Goal: Transaction & Acquisition: Download file/media

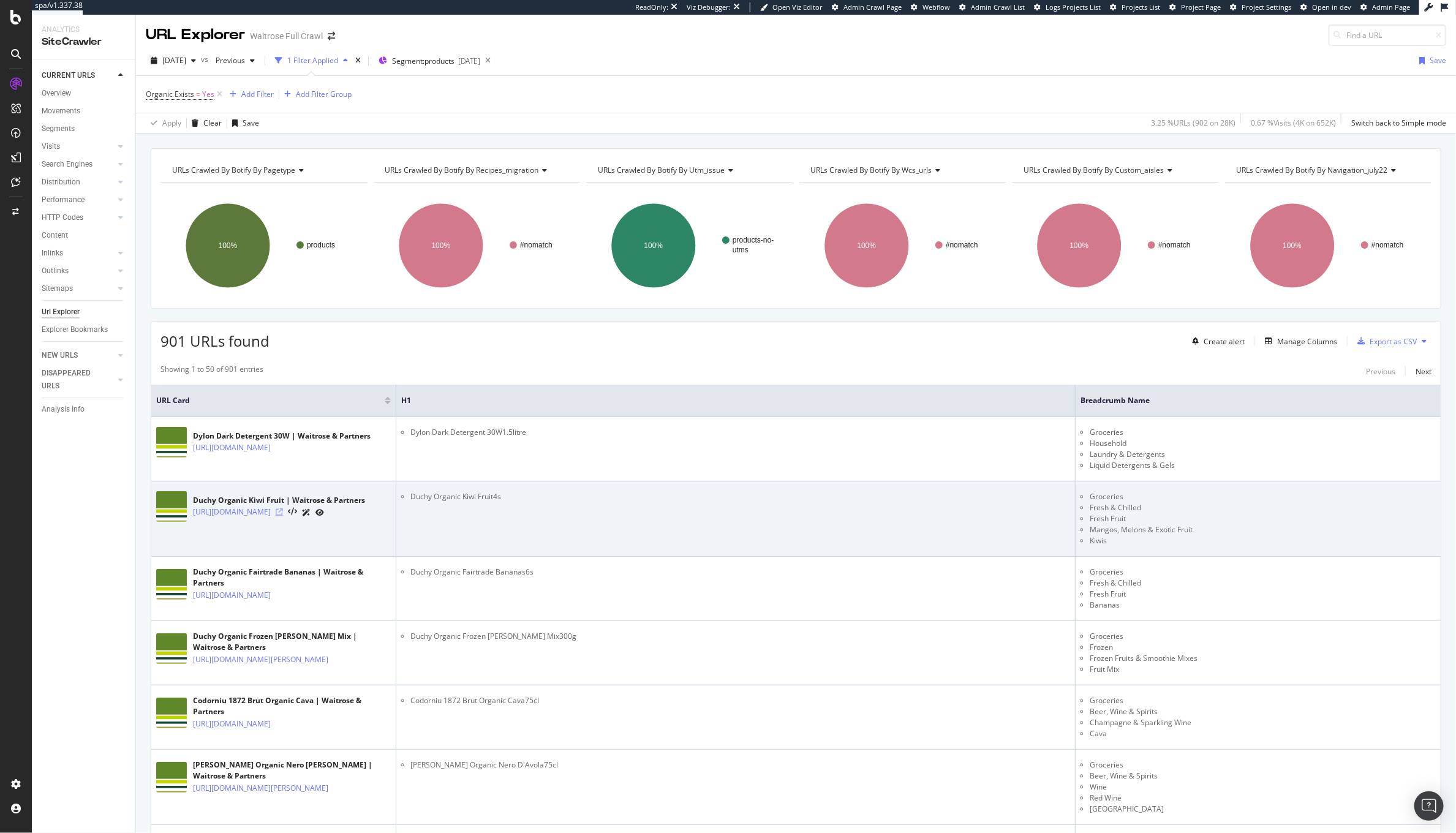
click at [283, 516] on icon at bounding box center [279, 512] width 8 height 8
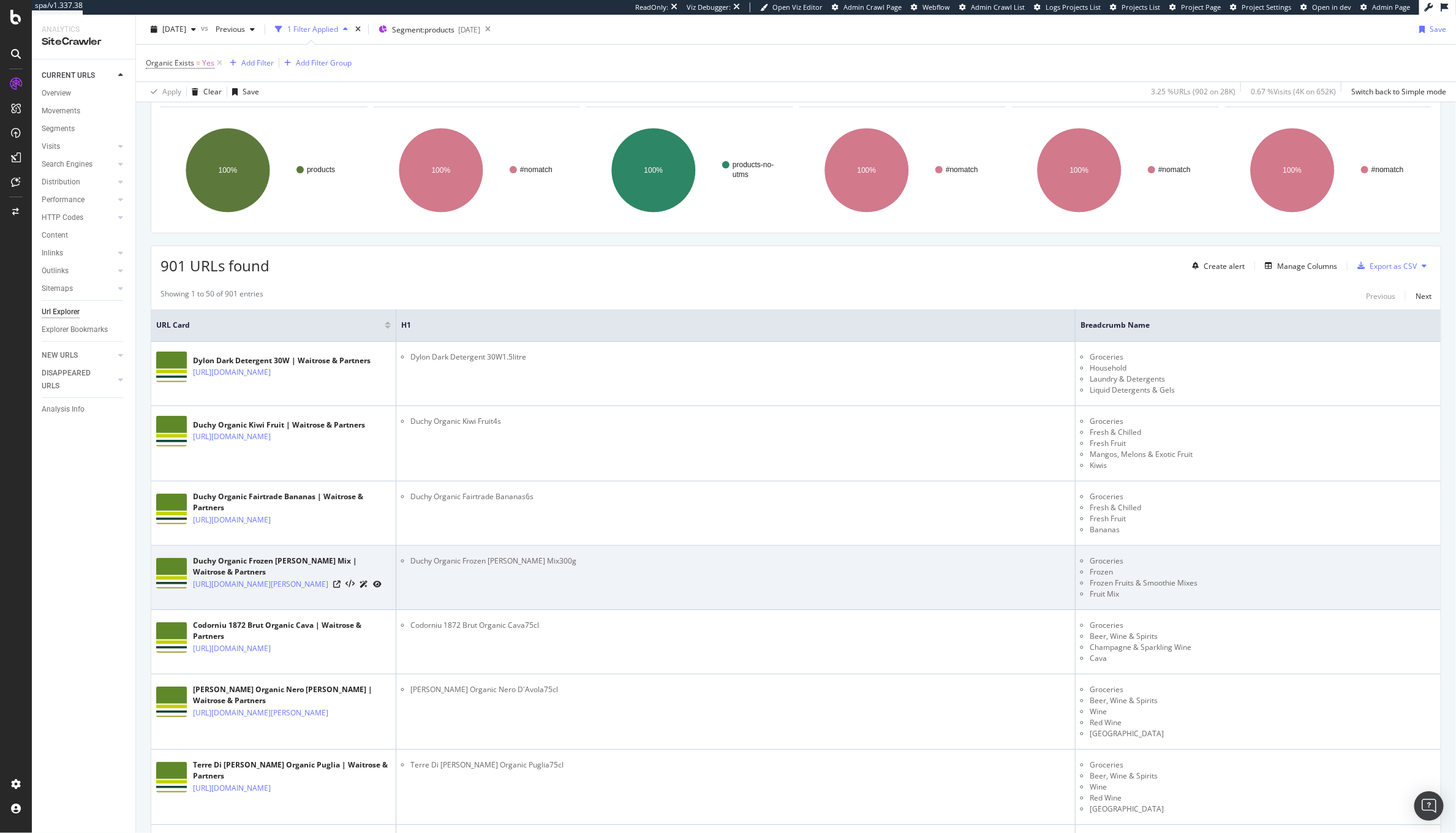
scroll to position [74, 0]
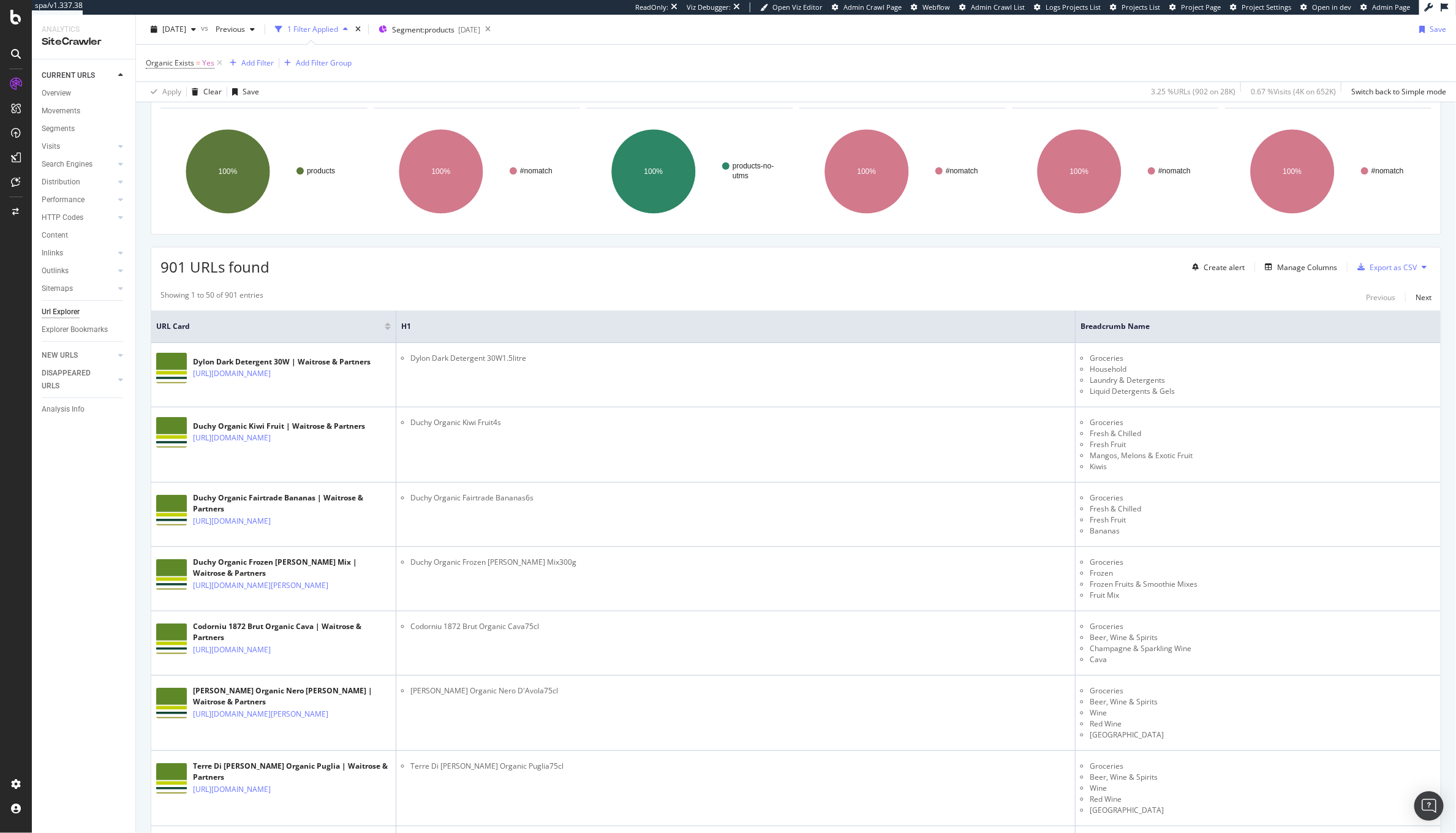
click at [600, 336] on th "H1" at bounding box center [736, 327] width 679 height 32
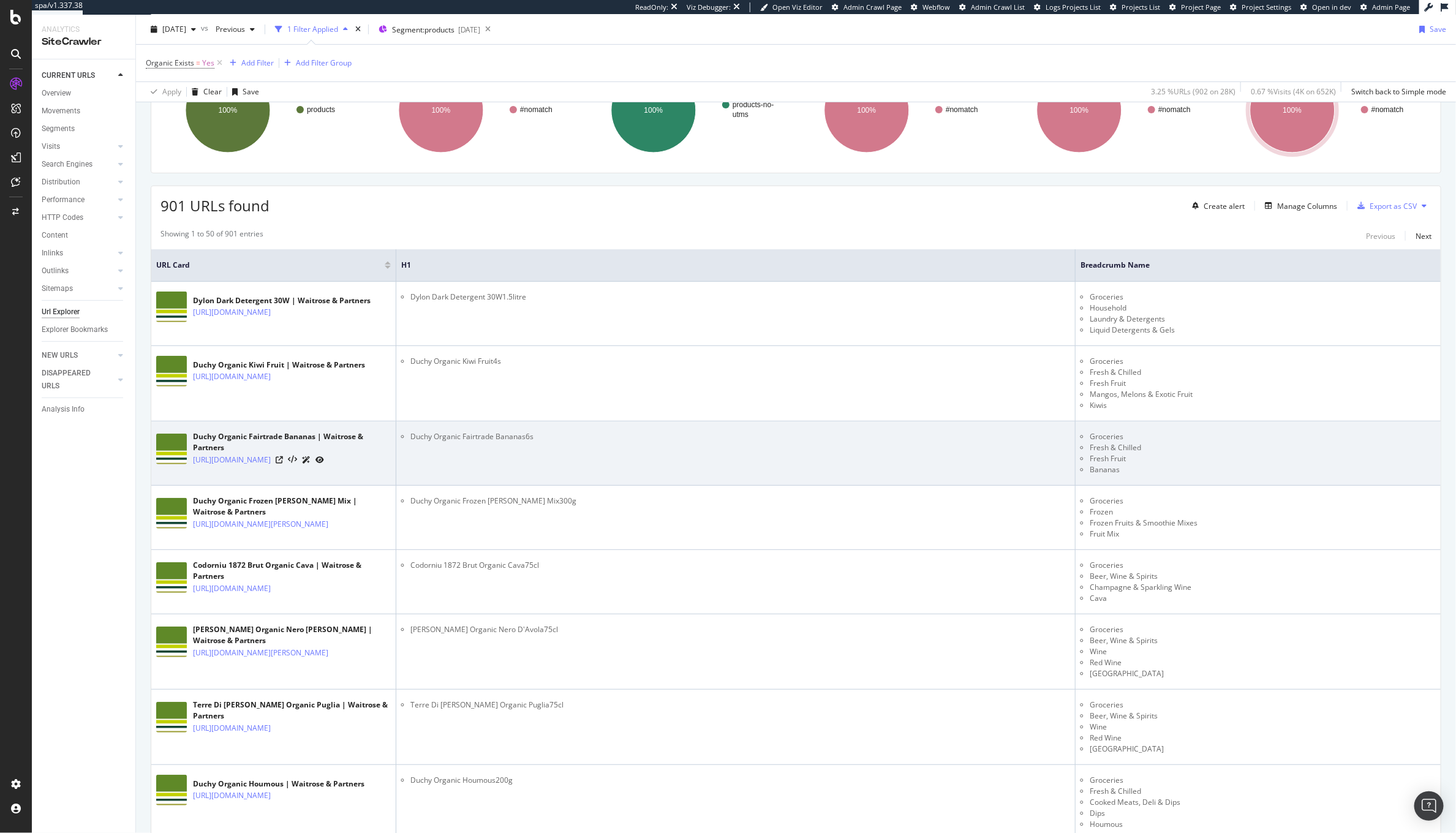
scroll to position [137, 0]
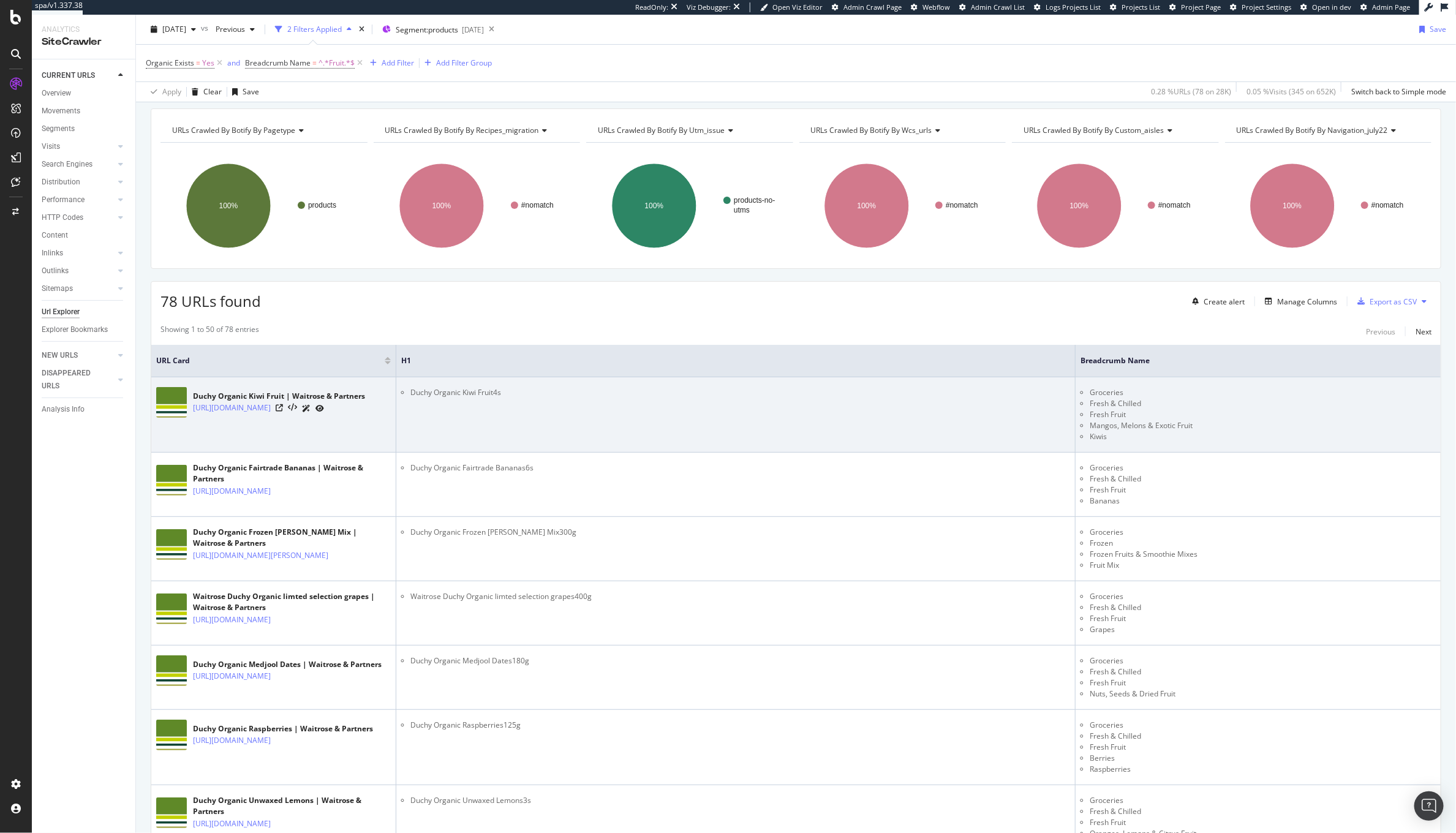
scroll to position [36, 0]
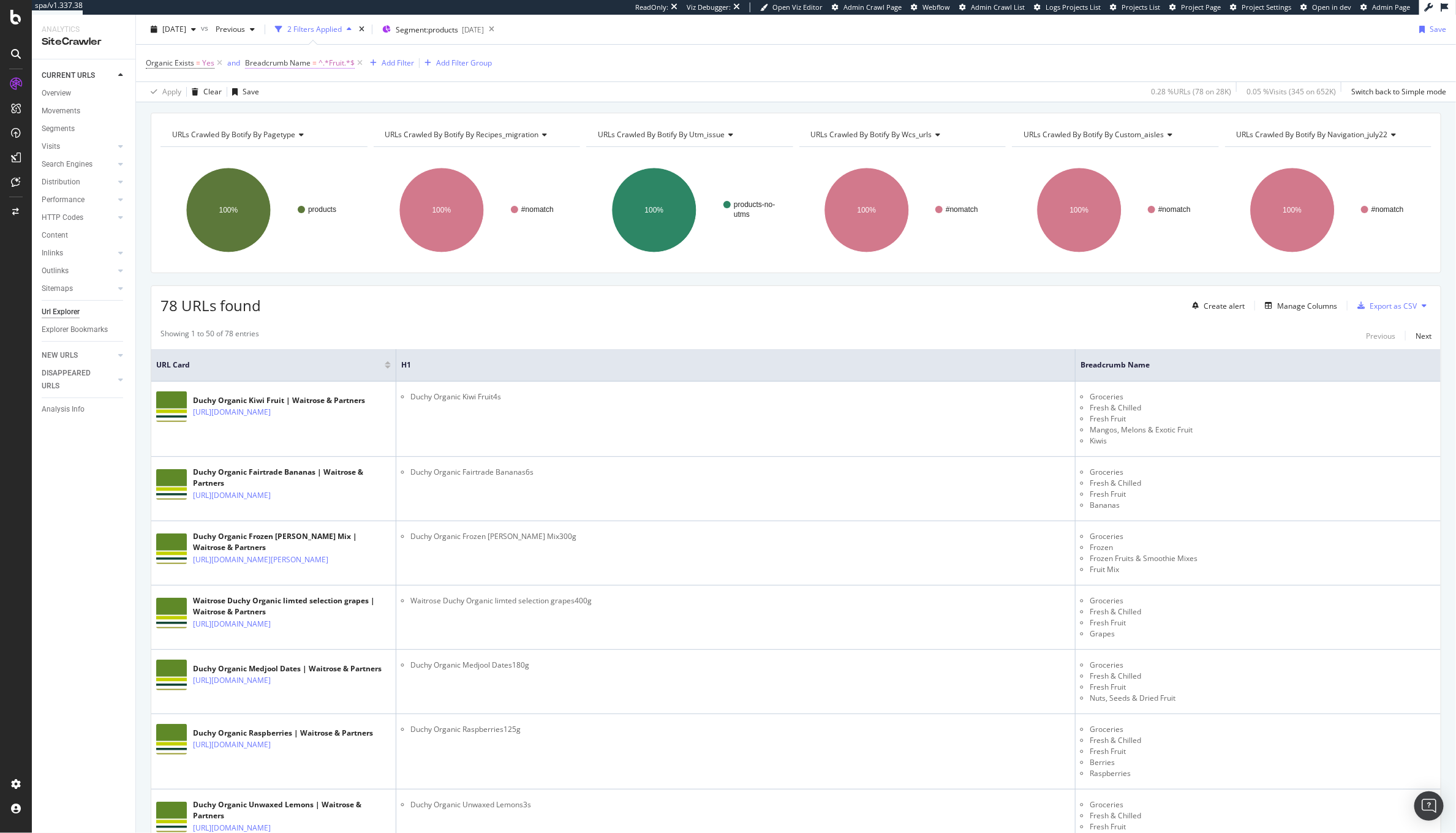
click at [327, 65] on span "^.*Fruit.*$" at bounding box center [336, 63] width 36 height 17
click at [280, 115] on span "Any contains" at bounding box center [277, 110] width 43 height 10
click at [536, 293] on div "78 URLs found Create alert Manage Columns Export as CSV" at bounding box center [795, 301] width 1289 height 30
click at [355, 65] on icon at bounding box center [360, 62] width 10 height 12
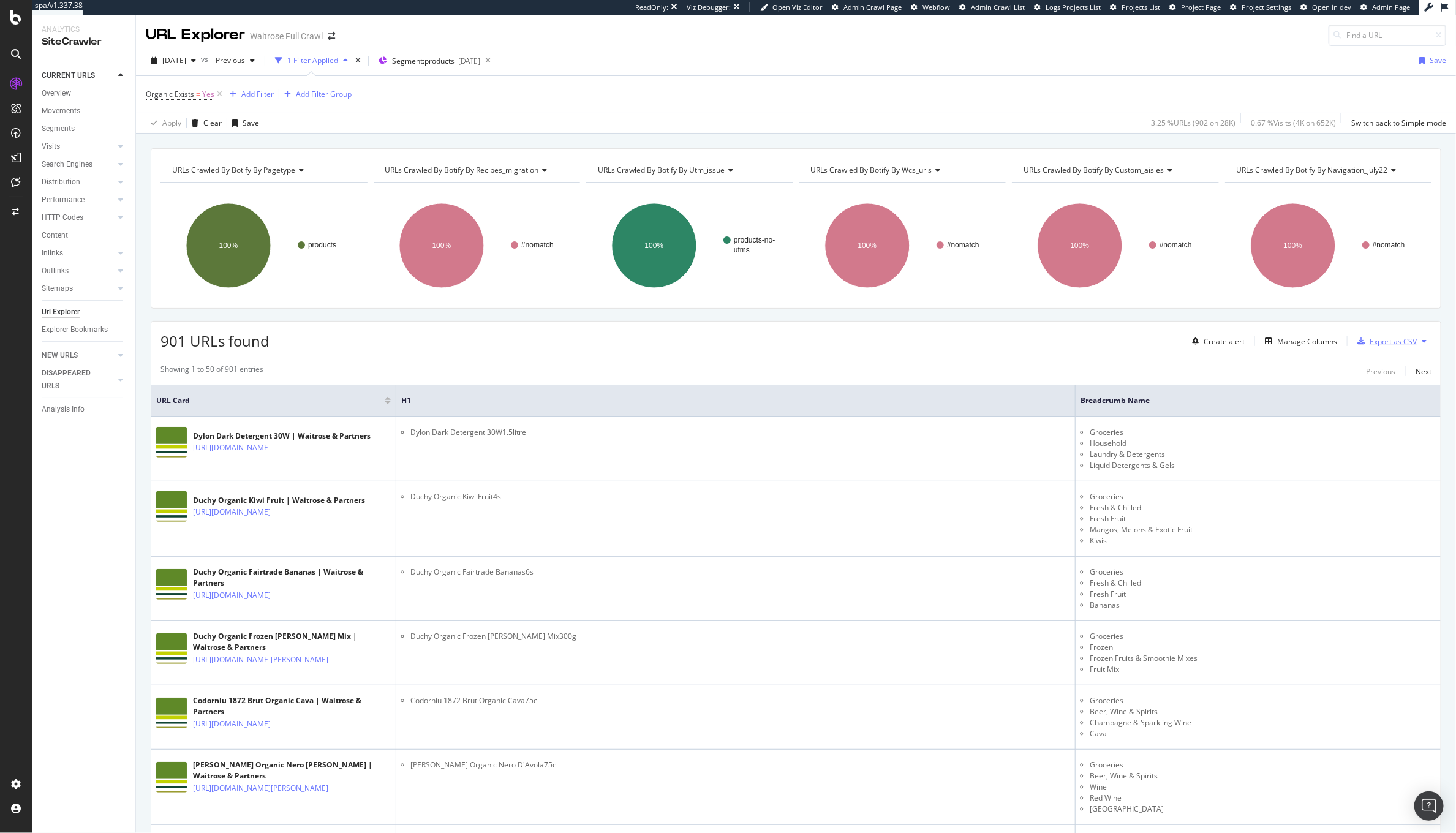
click at [1373, 346] on div "Export as CSV" at bounding box center [1393, 341] width 47 height 10
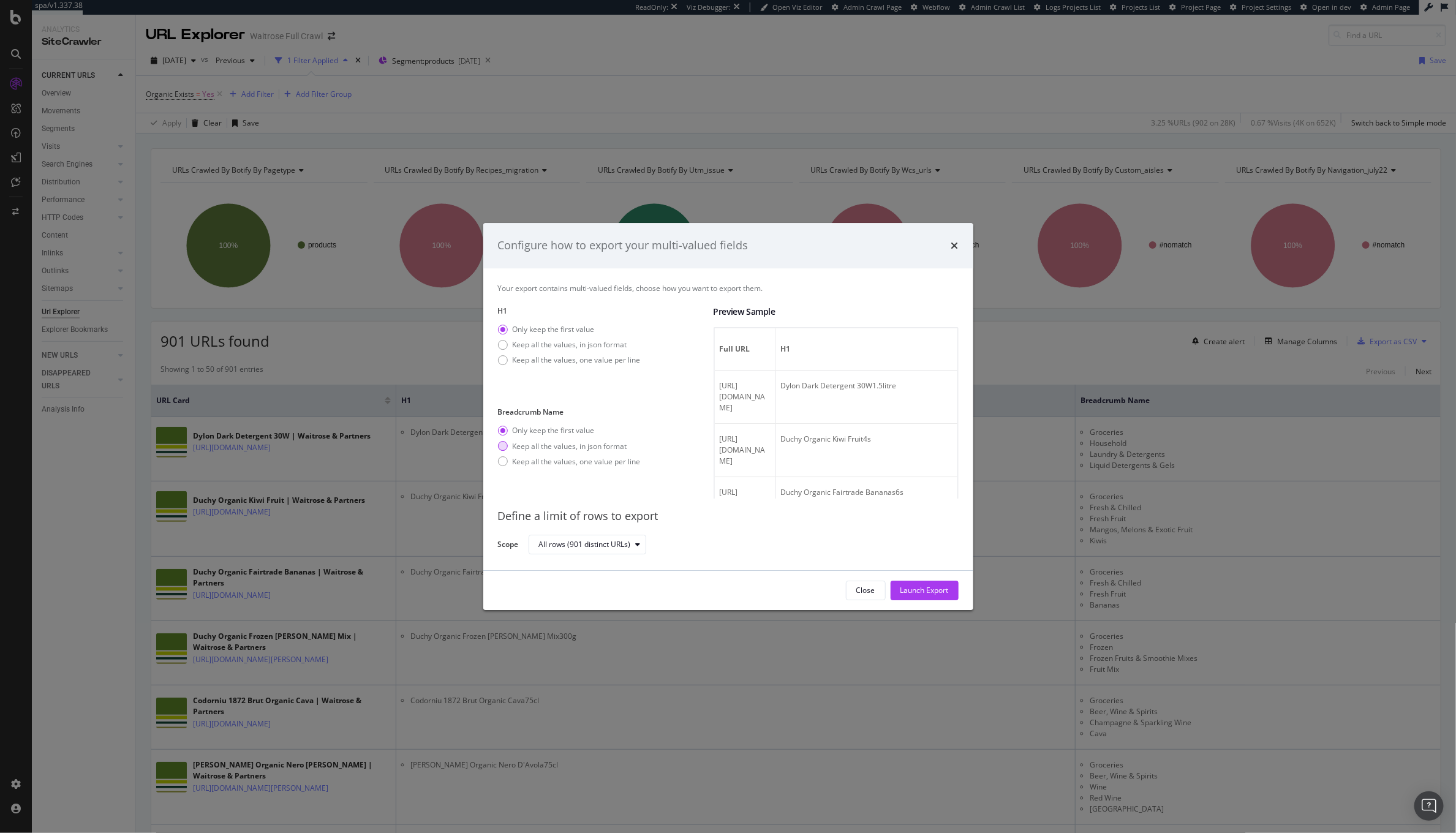
click at [574, 443] on div "Keep all the values, in json format" at bounding box center [569, 446] width 114 height 10
click at [934, 597] on div "Launch Export" at bounding box center [924, 590] width 48 height 18
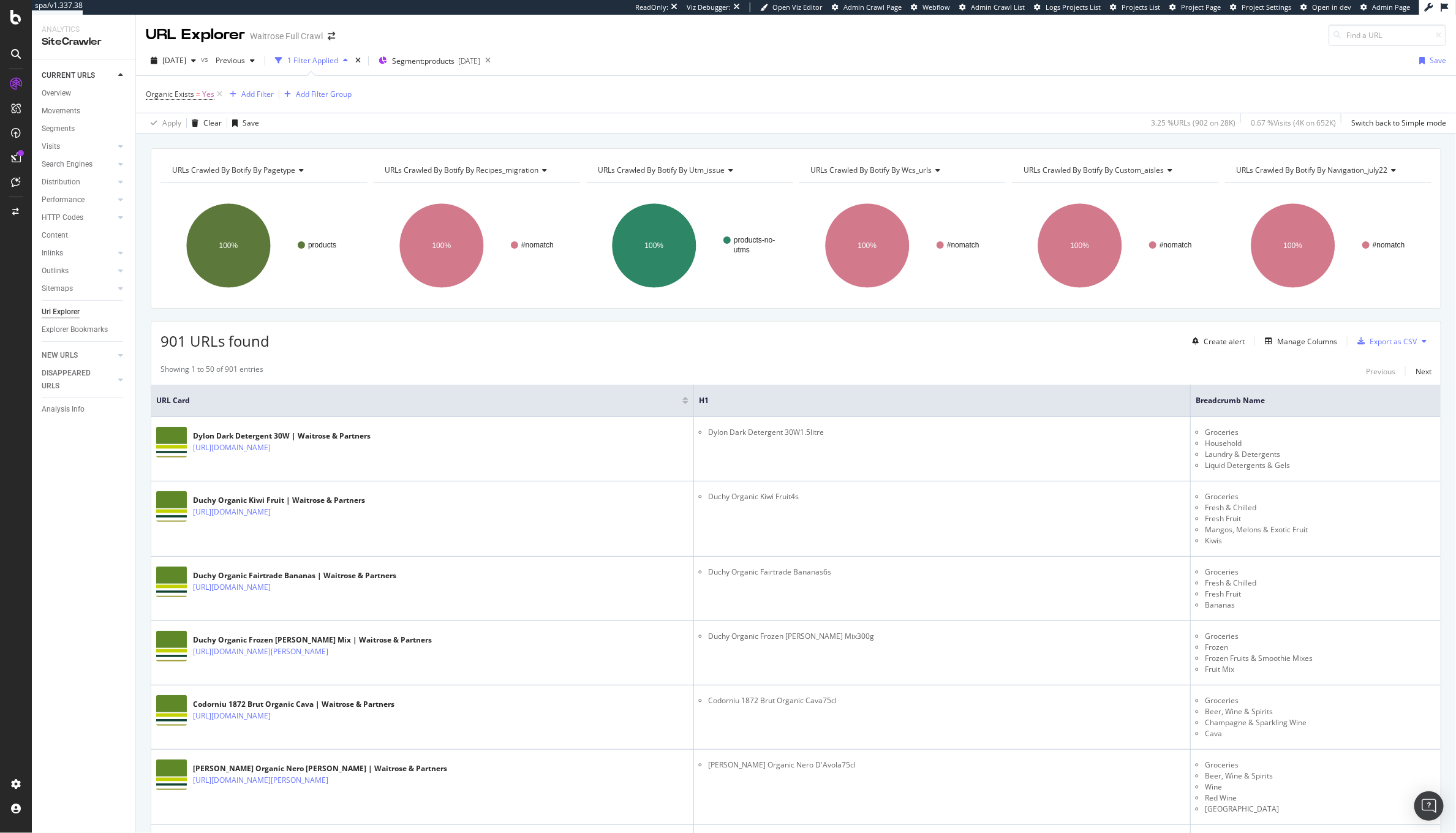
drag, startPoint x: 394, startPoint y: 404, endPoint x: 590, endPoint y: 403, distance: 196.0
click at [590, 403] on th "URL Card" at bounding box center [422, 400] width 543 height 32
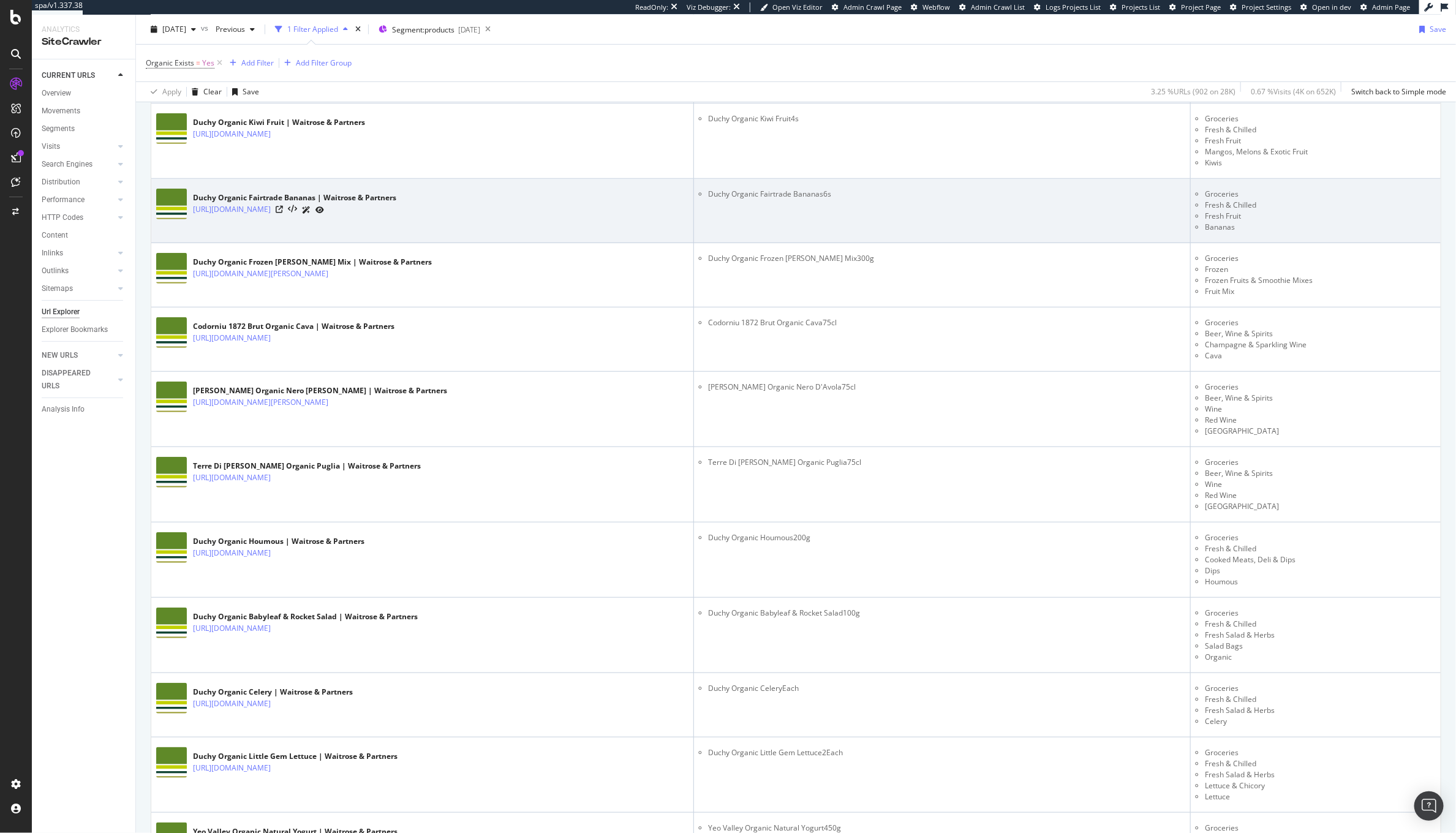
scroll to position [34, 0]
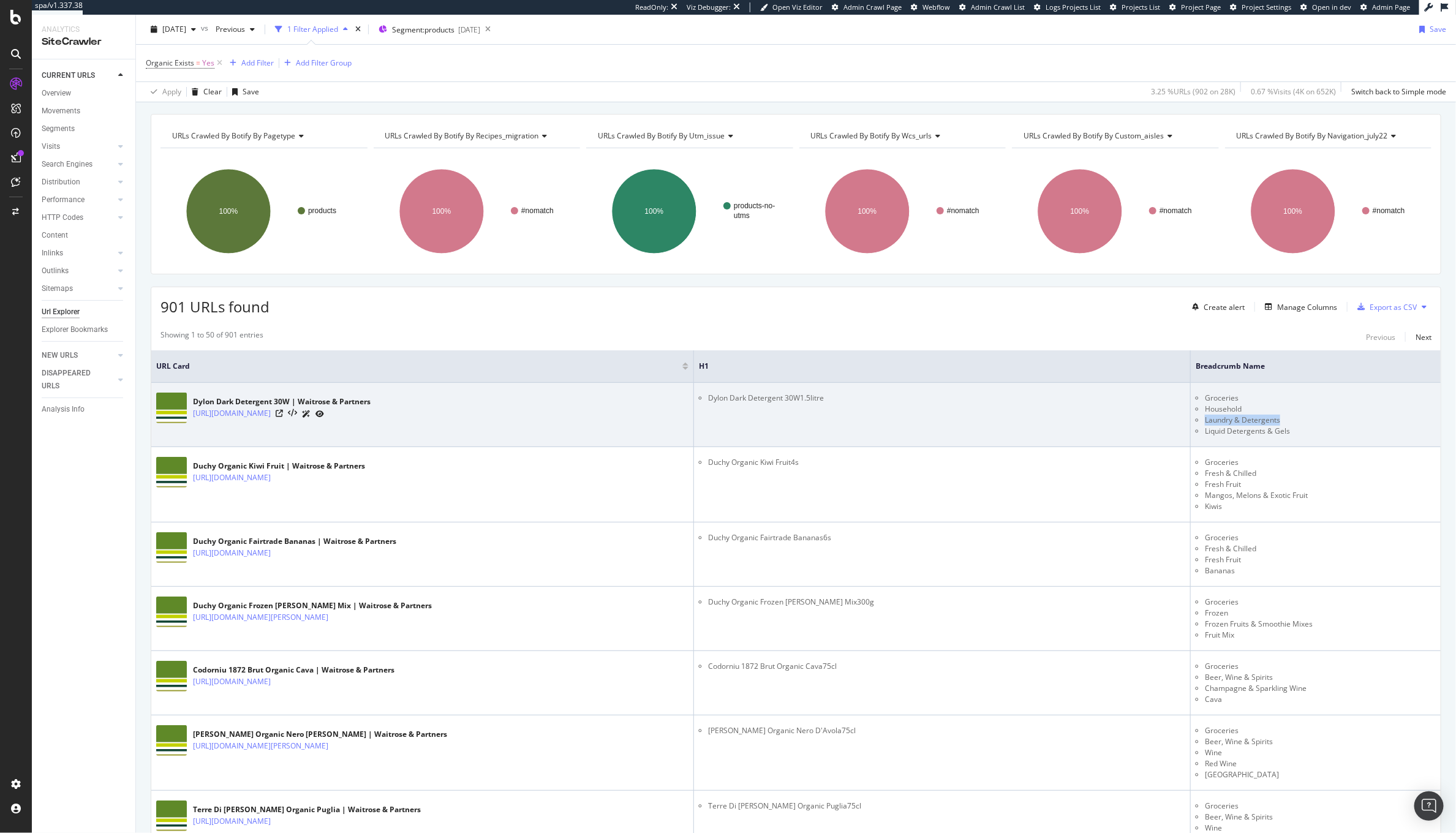
drag, startPoint x: 1277, startPoint y: 421, endPoint x: 1193, endPoint y: 424, distance: 84.1
click at [1195, 424] on ul "Groceries Household Laundry & Detergents Liquid Detergents & Gels" at bounding box center [1315, 415] width 240 height 44
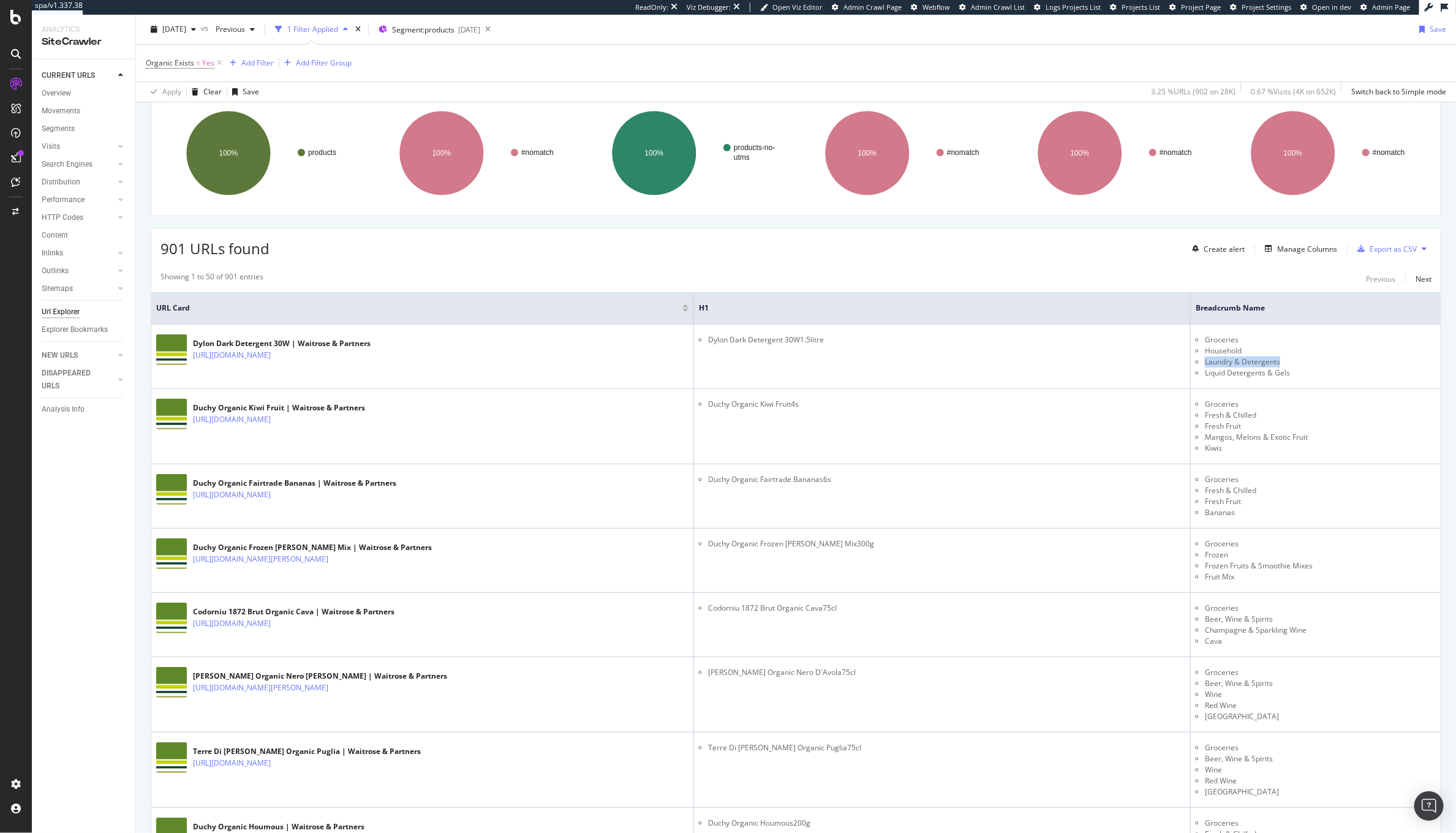
scroll to position [0, 0]
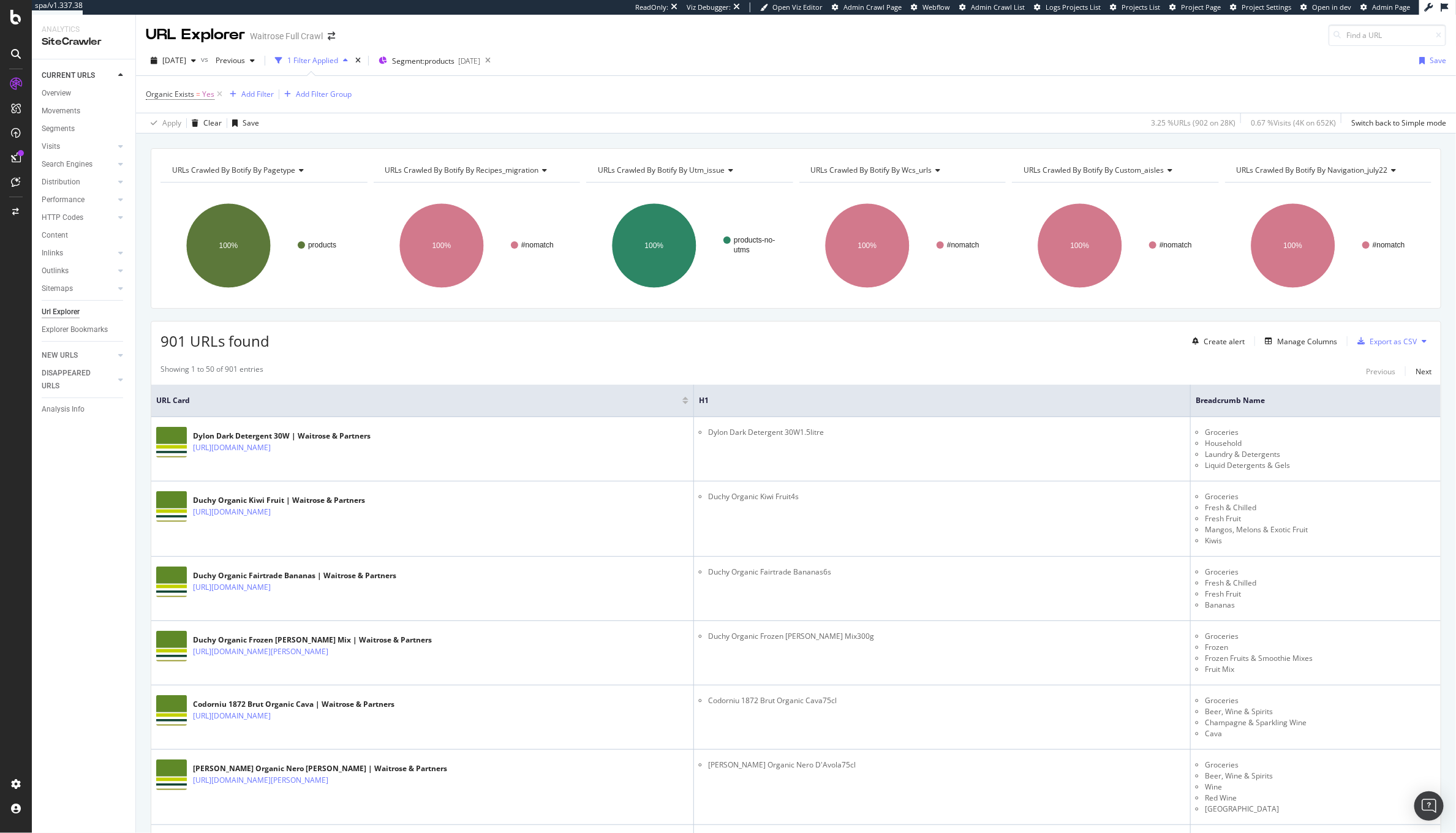
click at [1379, 346] on div "Export as CSV" at bounding box center [1393, 341] width 47 height 10
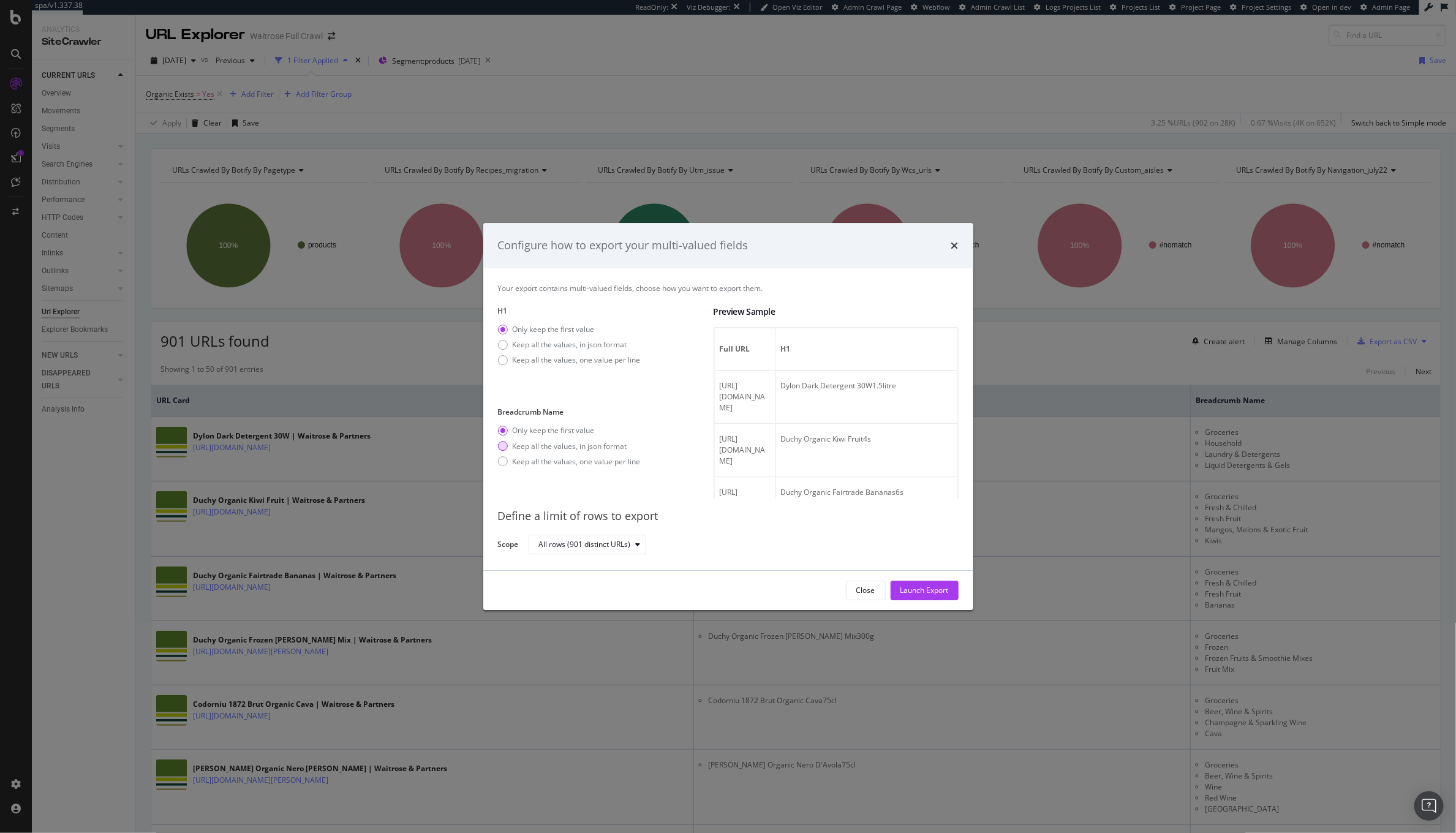
click at [574, 448] on div "Keep all the values, in json format" at bounding box center [569, 446] width 114 height 10
click at [902, 586] on div "Launch Export" at bounding box center [924, 589] width 48 height 10
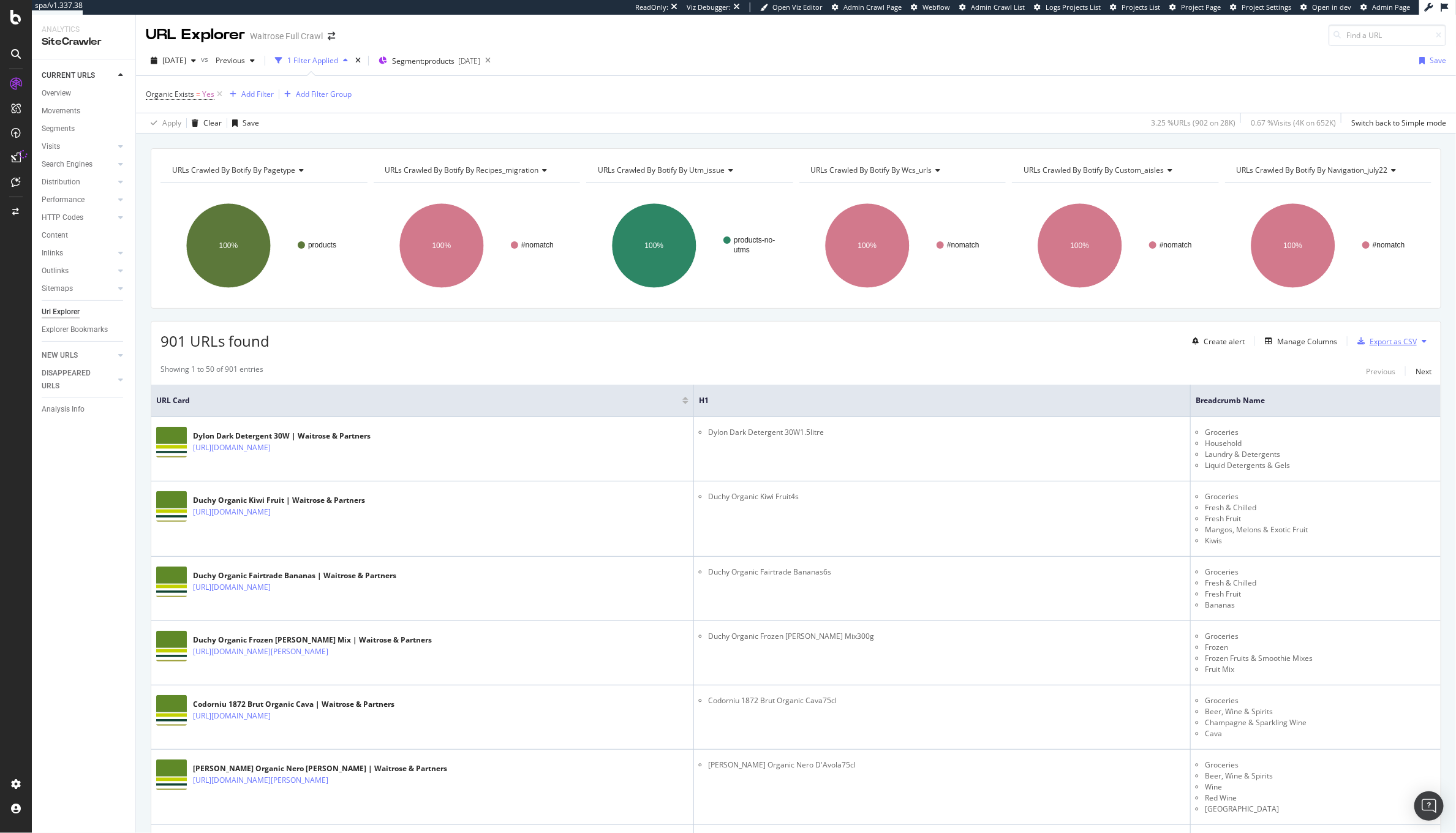
scroll to position [12, 0]
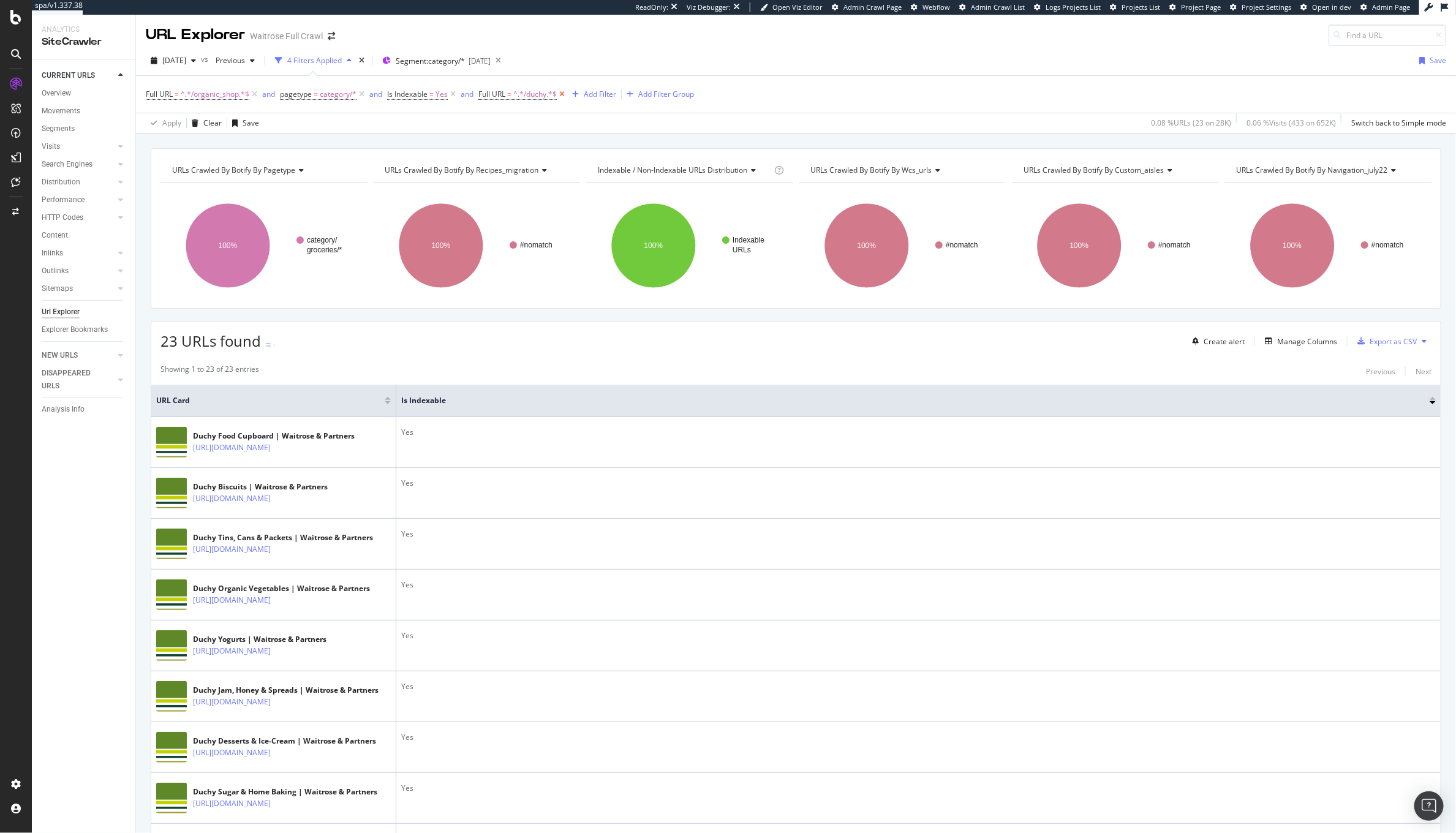
click at [562, 96] on icon at bounding box center [562, 94] width 10 height 12
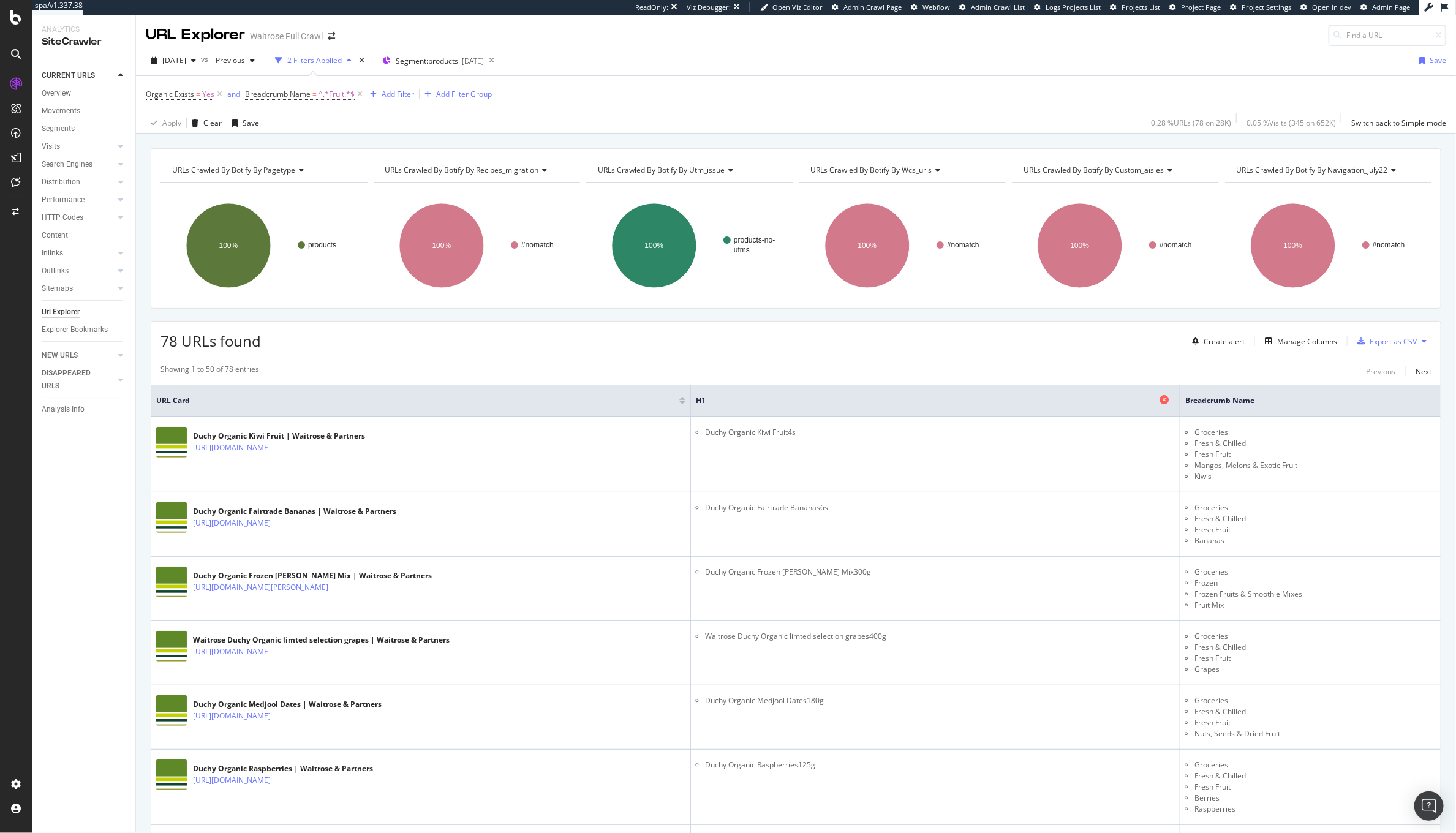
click at [1160, 400] on icon at bounding box center [1164, 400] width 9 height 9
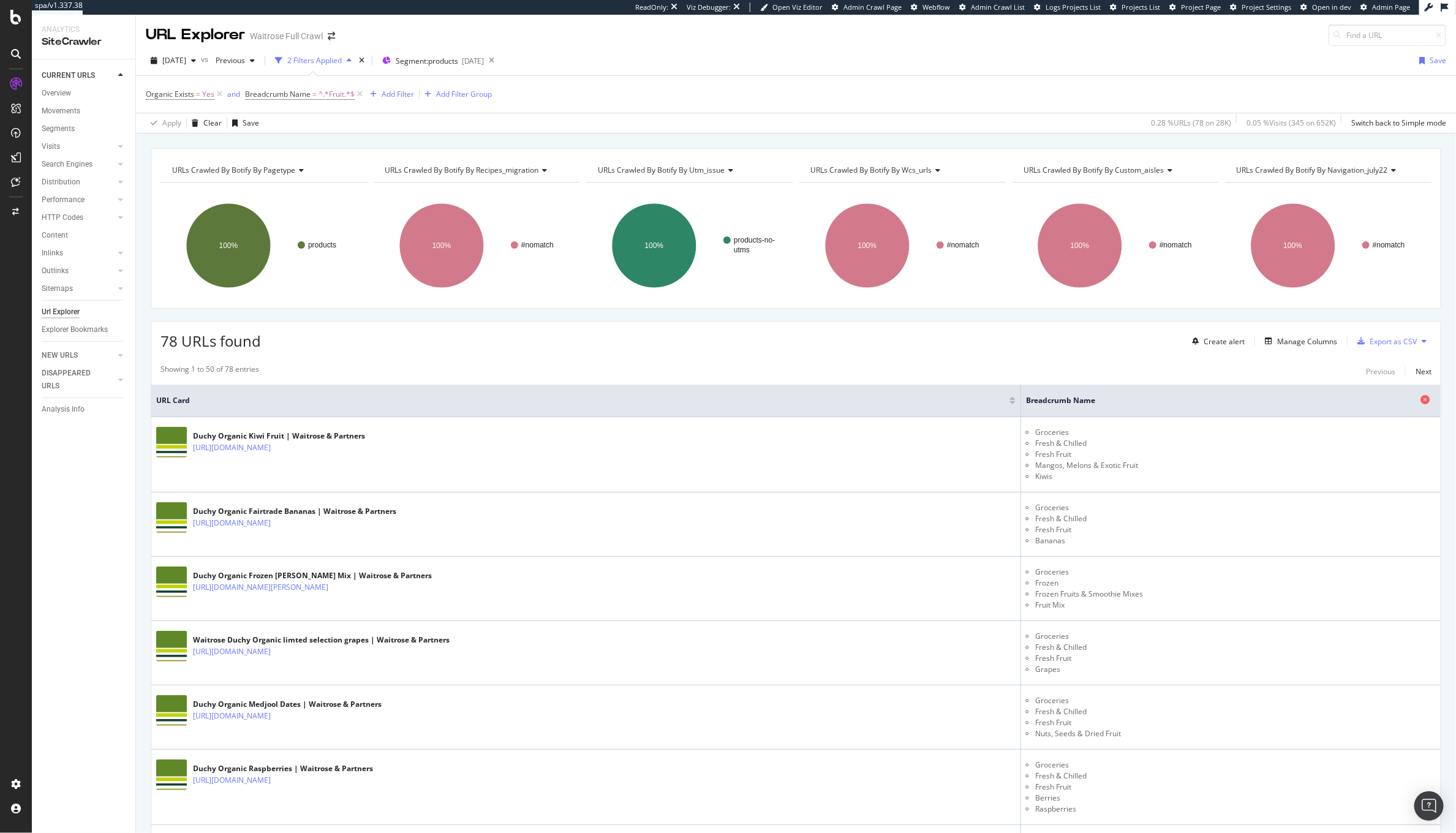
click at [1420, 400] on icon at bounding box center [1425, 400] width 9 height 9
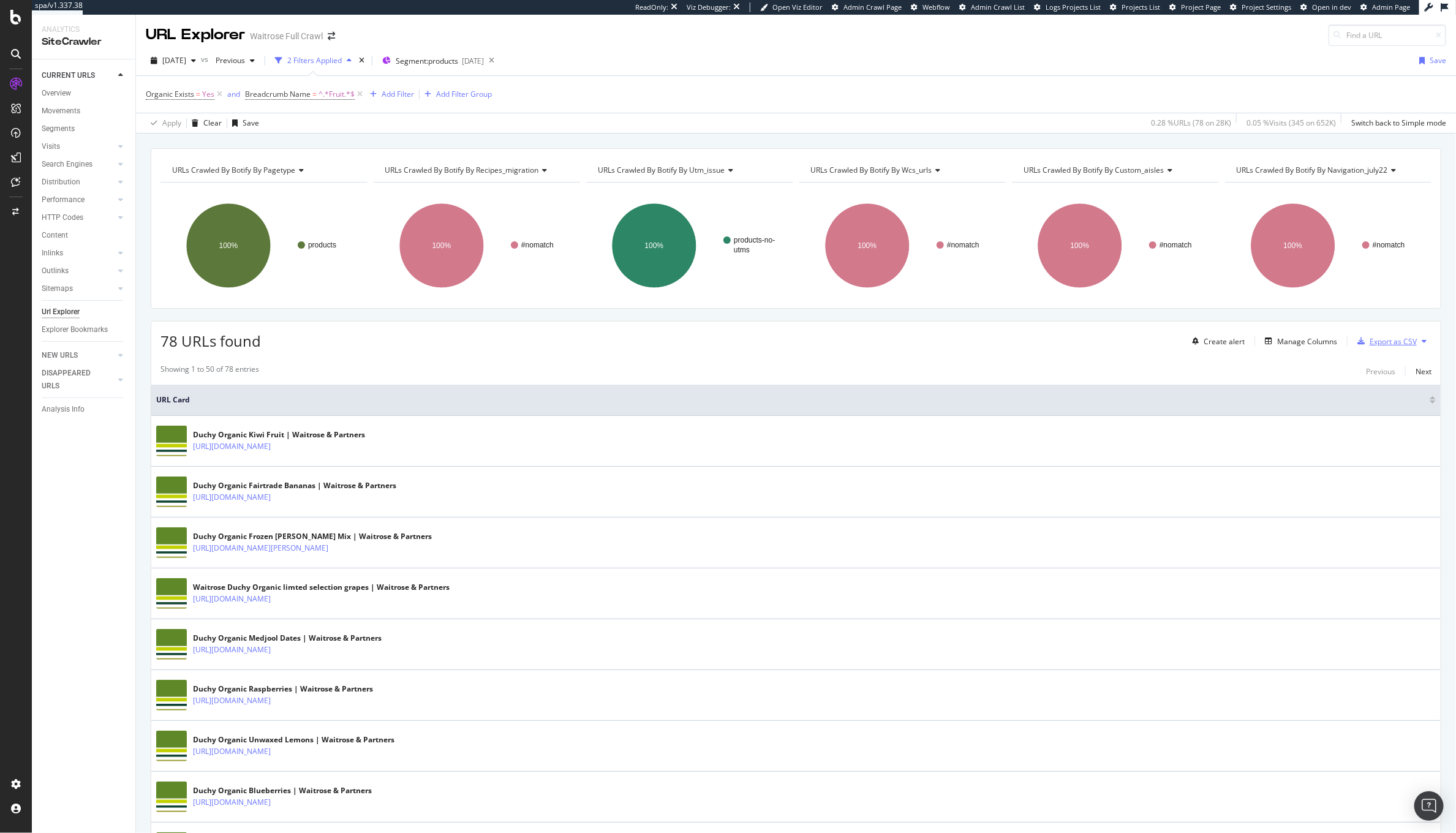
click at [1383, 339] on div "Export as CSV" at bounding box center [1393, 341] width 47 height 10
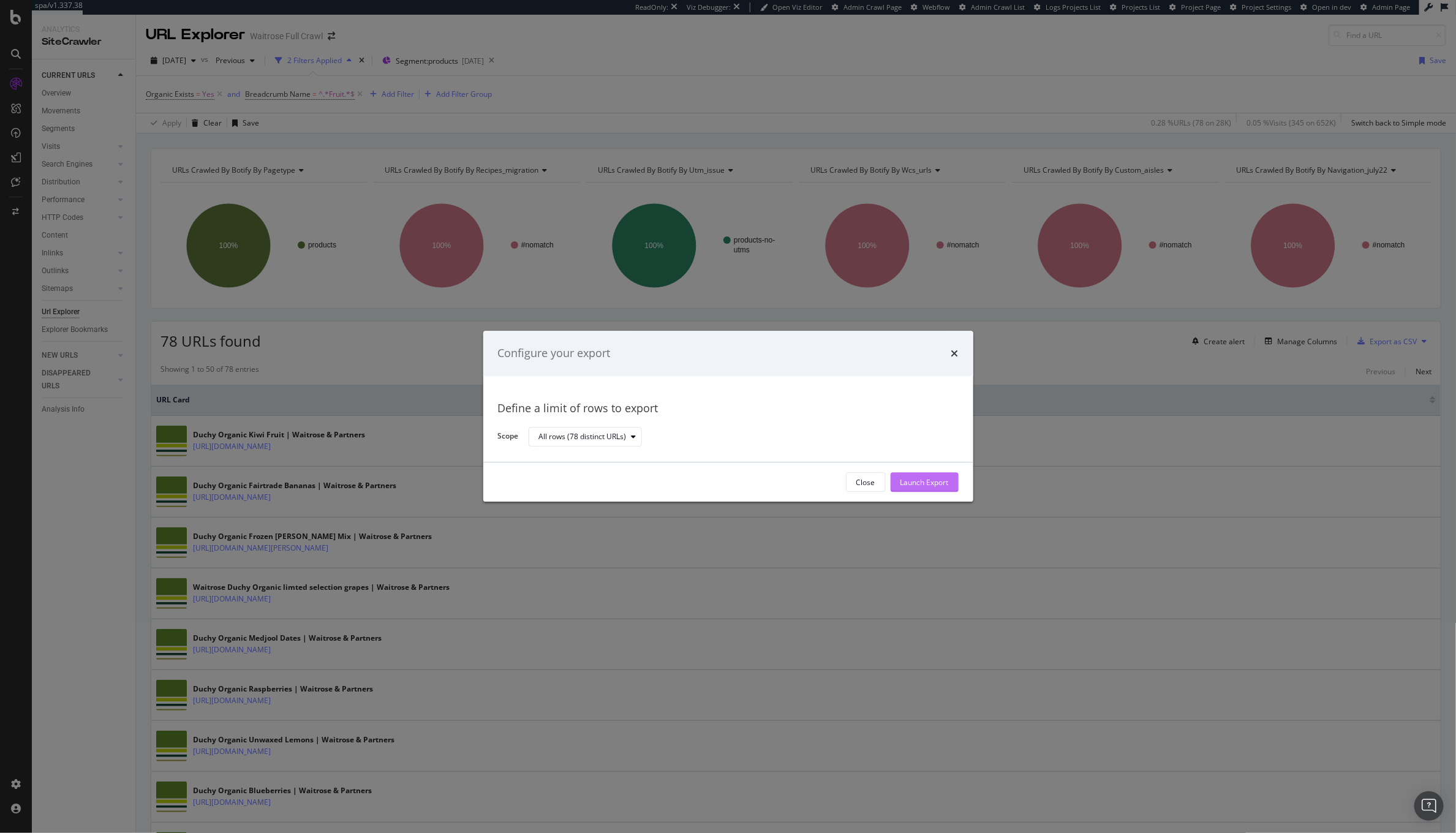
click at [915, 481] on div "Launch Export" at bounding box center [924, 482] width 48 height 10
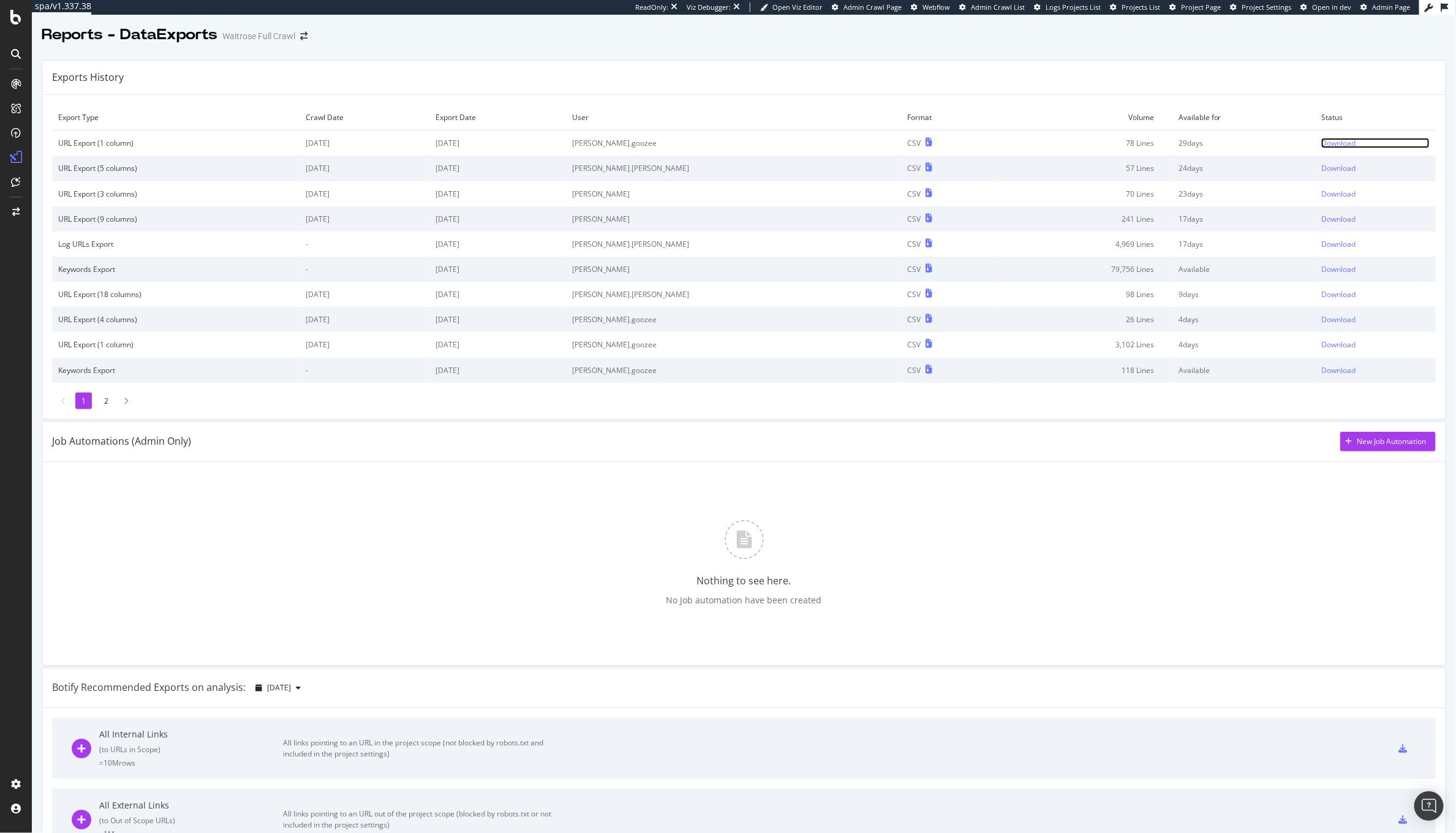
click at [1321, 144] on div "Download" at bounding box center [1338, 143] width 34 height 10
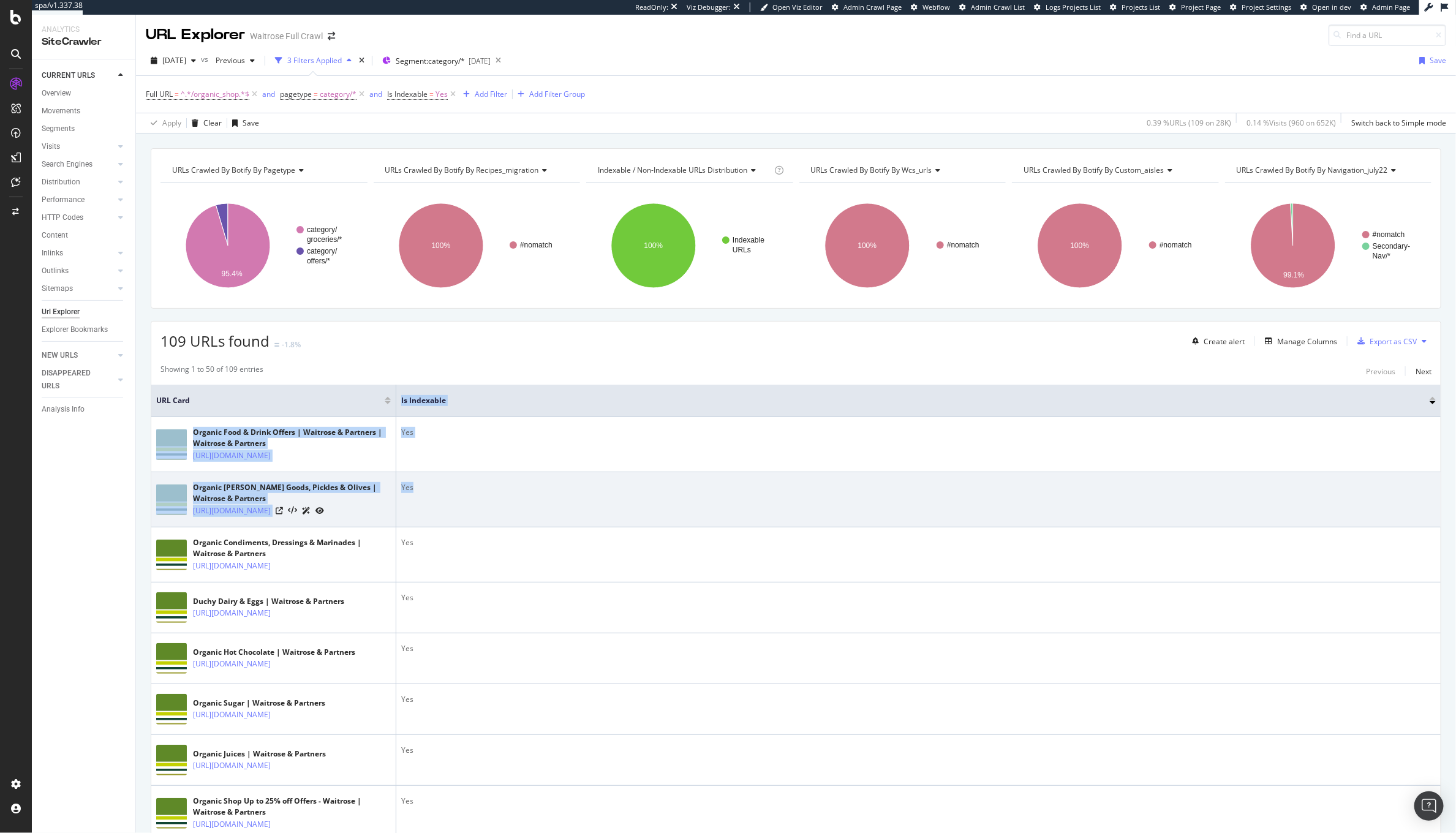
drag, startPoint x: 397, startPoint y: 404, endPoint x: 755, endPoint y: 498, distance: 370.1
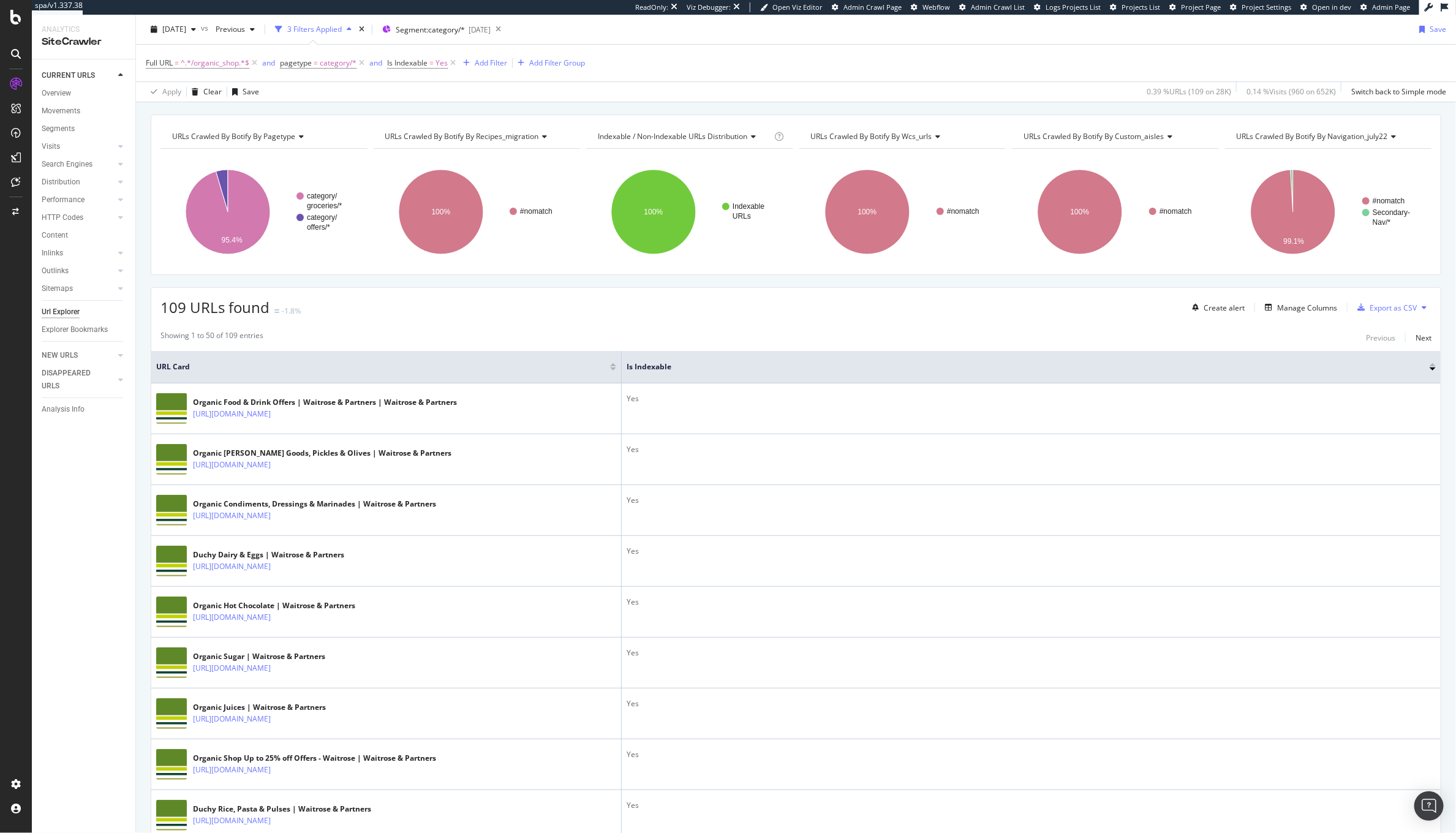
scroll to position [35, 0]
click at [1380, 302] on div "Export as CSV" at bounding box center [1393, 306] width 47 height 10
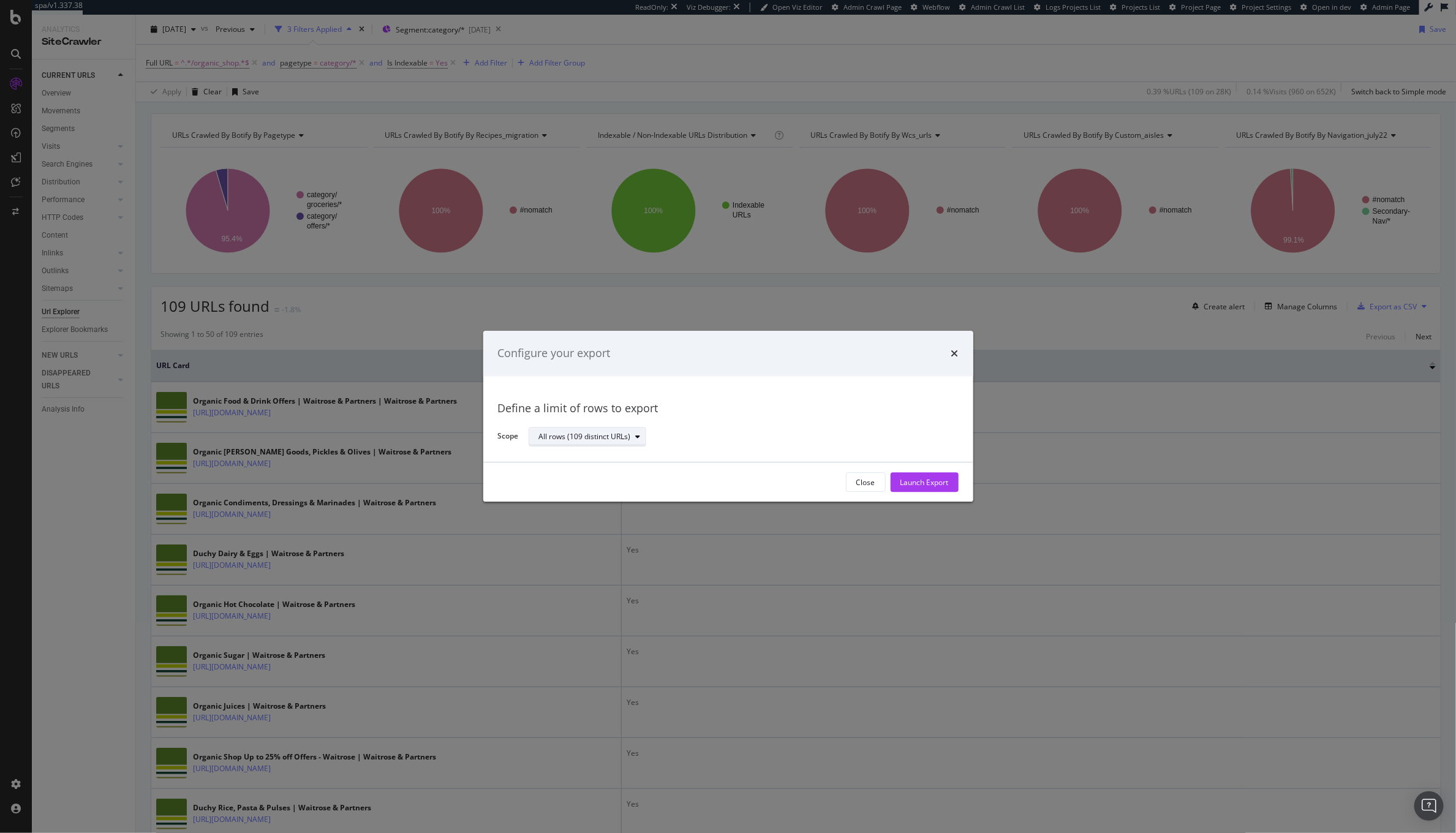
click at [607, 431] on div "All rows (109 distinct URLs)" at bounding box center [592, 436] width 107 height 17
click at [687, 421] on div "Define a limit of rows to export Scope All rows (109 distinct URLs)" at bounding box center [728, 419] width 461 height 57
click at [947, 493] on div "Close Launch Export" at bounding box center [728, 483] width 490 height 40
click at [927, 481] on div "Launch Export" at bounding box center [924, 482] width 48 height 10
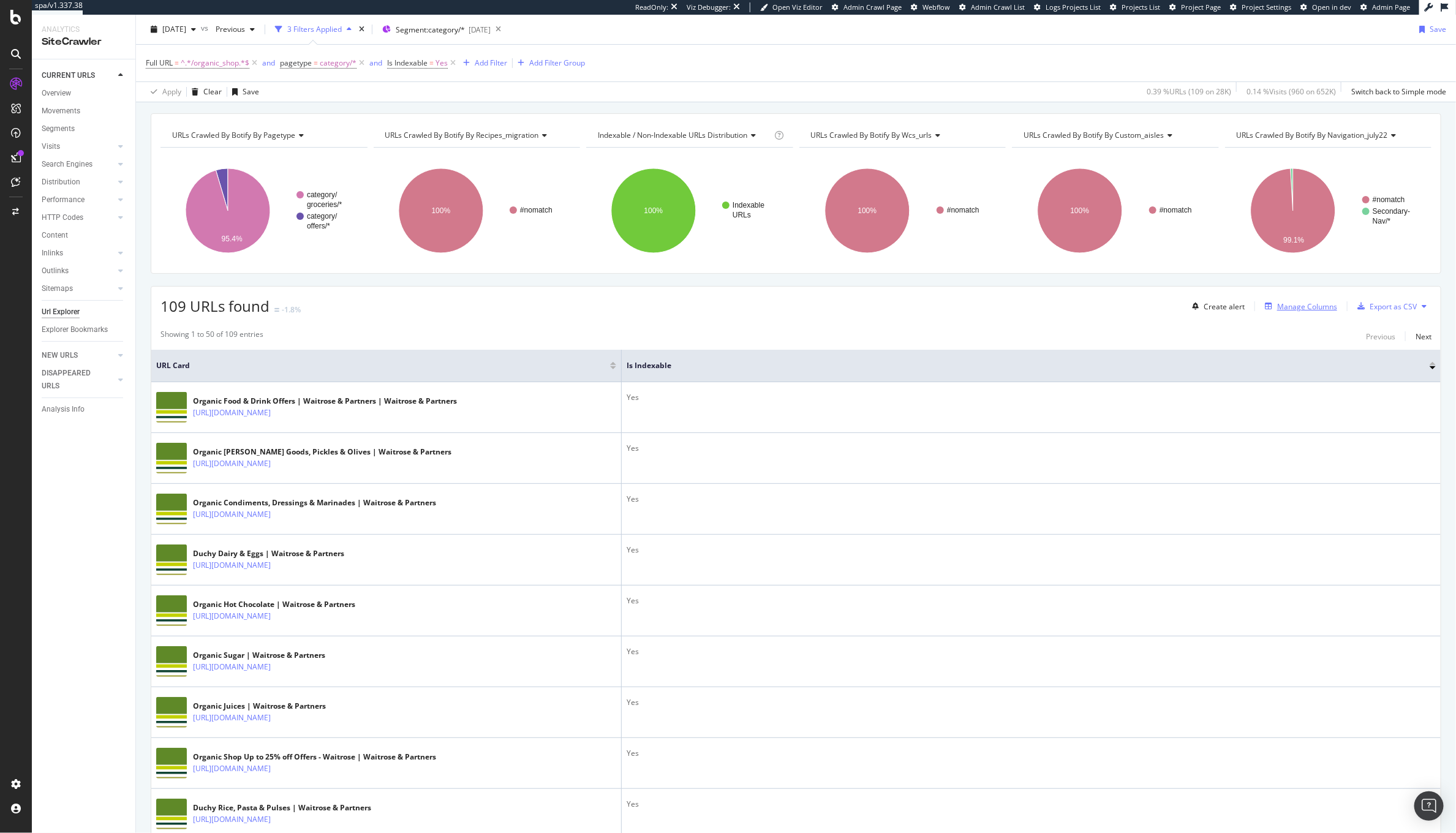
click at [1289, 302] on div "Manage Columns" at bounding box center [1307, 306] width 60 height 10
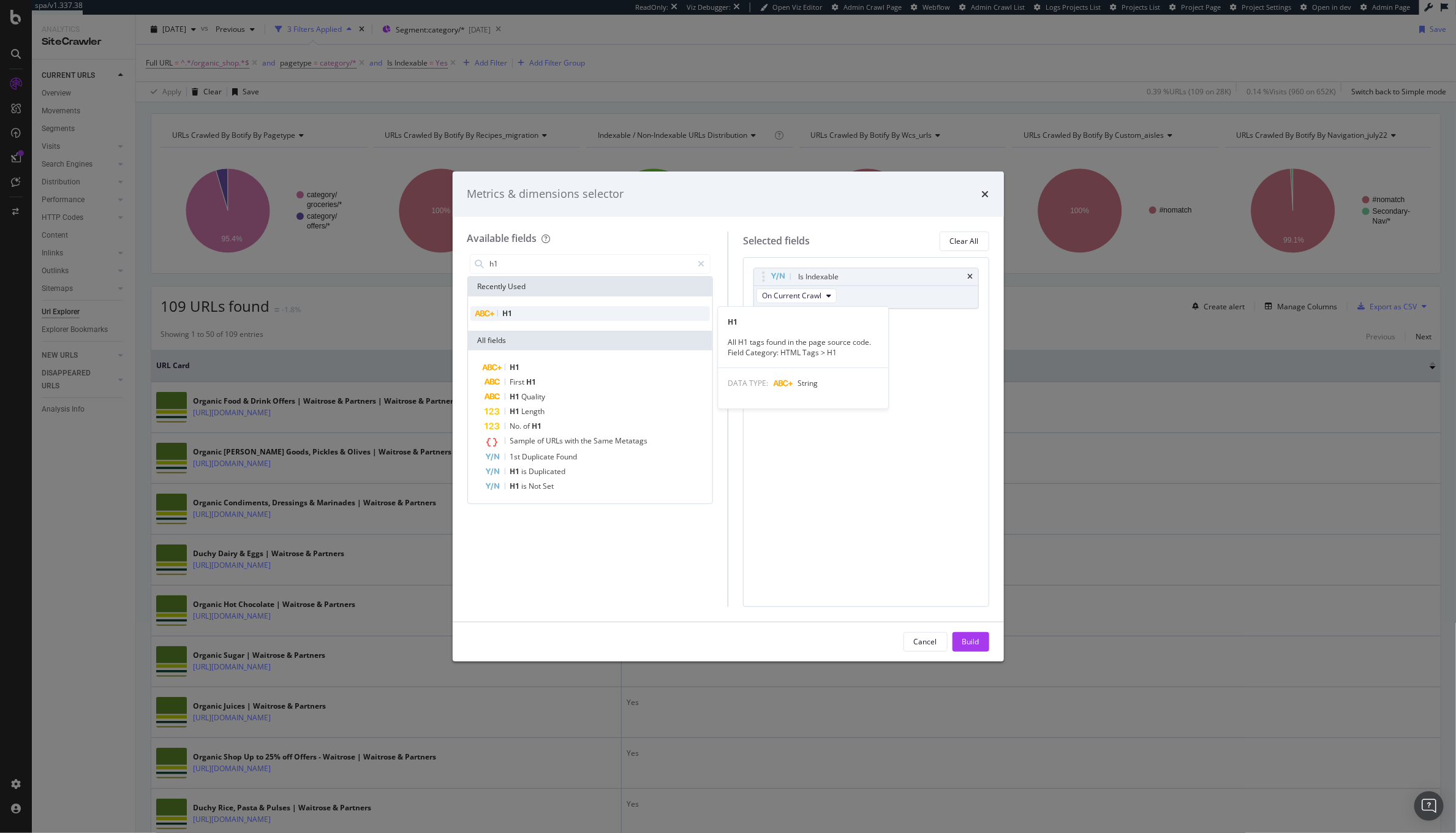
type input "h1"
click at [621, 306] on div "H1" at bounding box center [590, 314] width 240 height 15
click at [965, 637] on div "Build" at bounding box center [971, 641] width 17 height 10
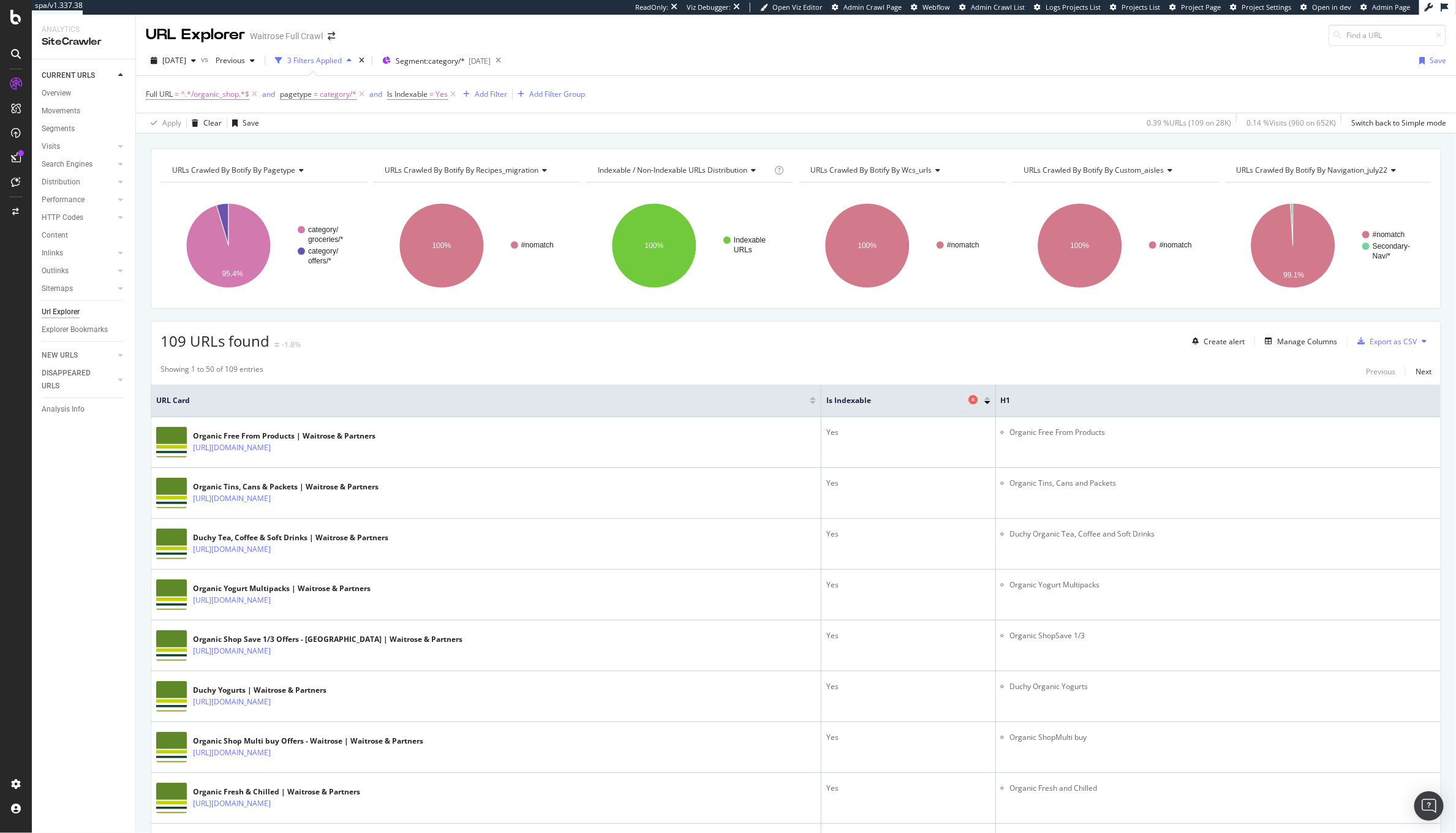
click at [969, 402] on icon at bounding box center [973, 400] width 9 height 9
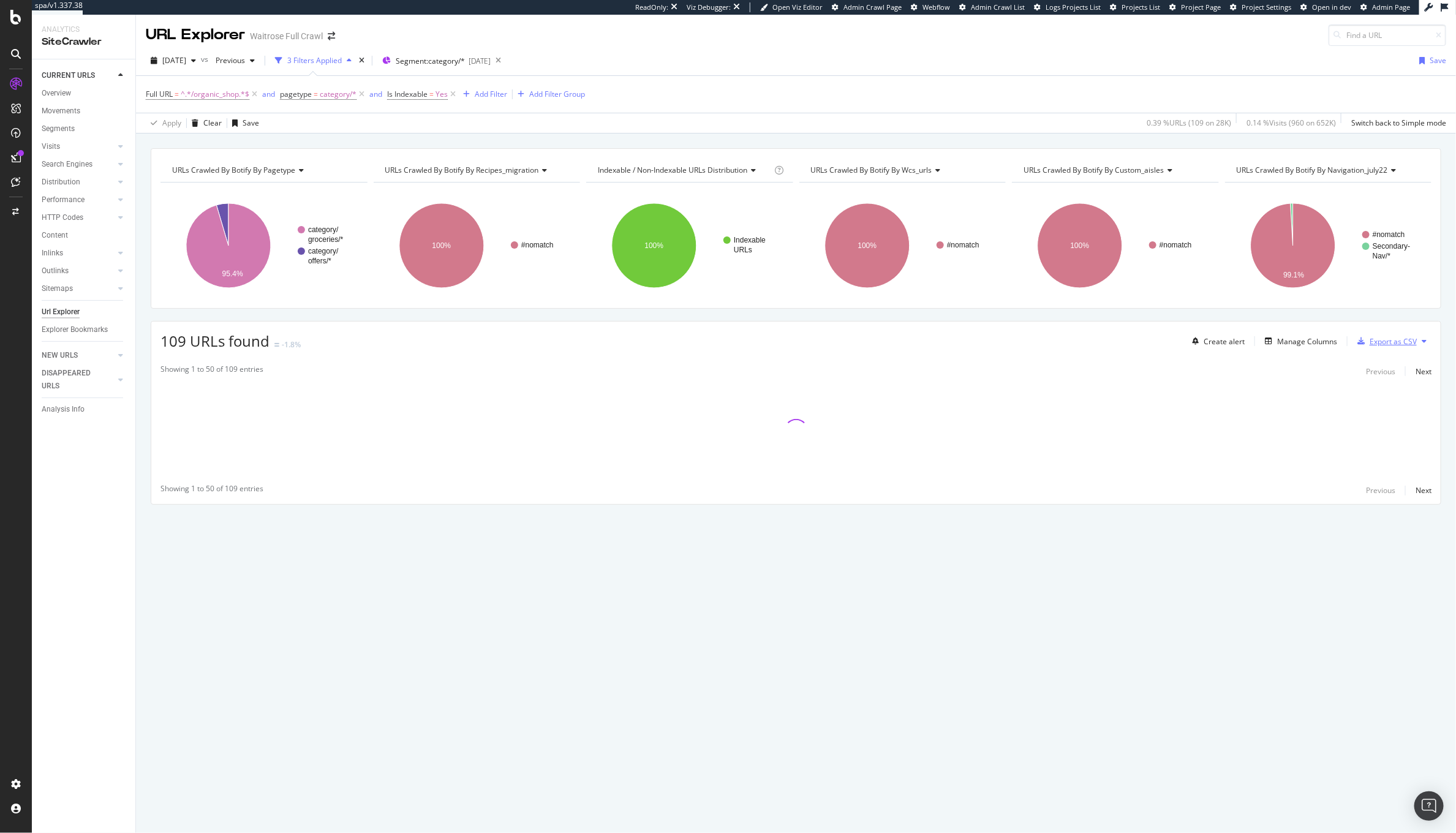
click at [1379, 345] on div "Export as CSV" at bounding box center [1393, 341] width 47 height 10
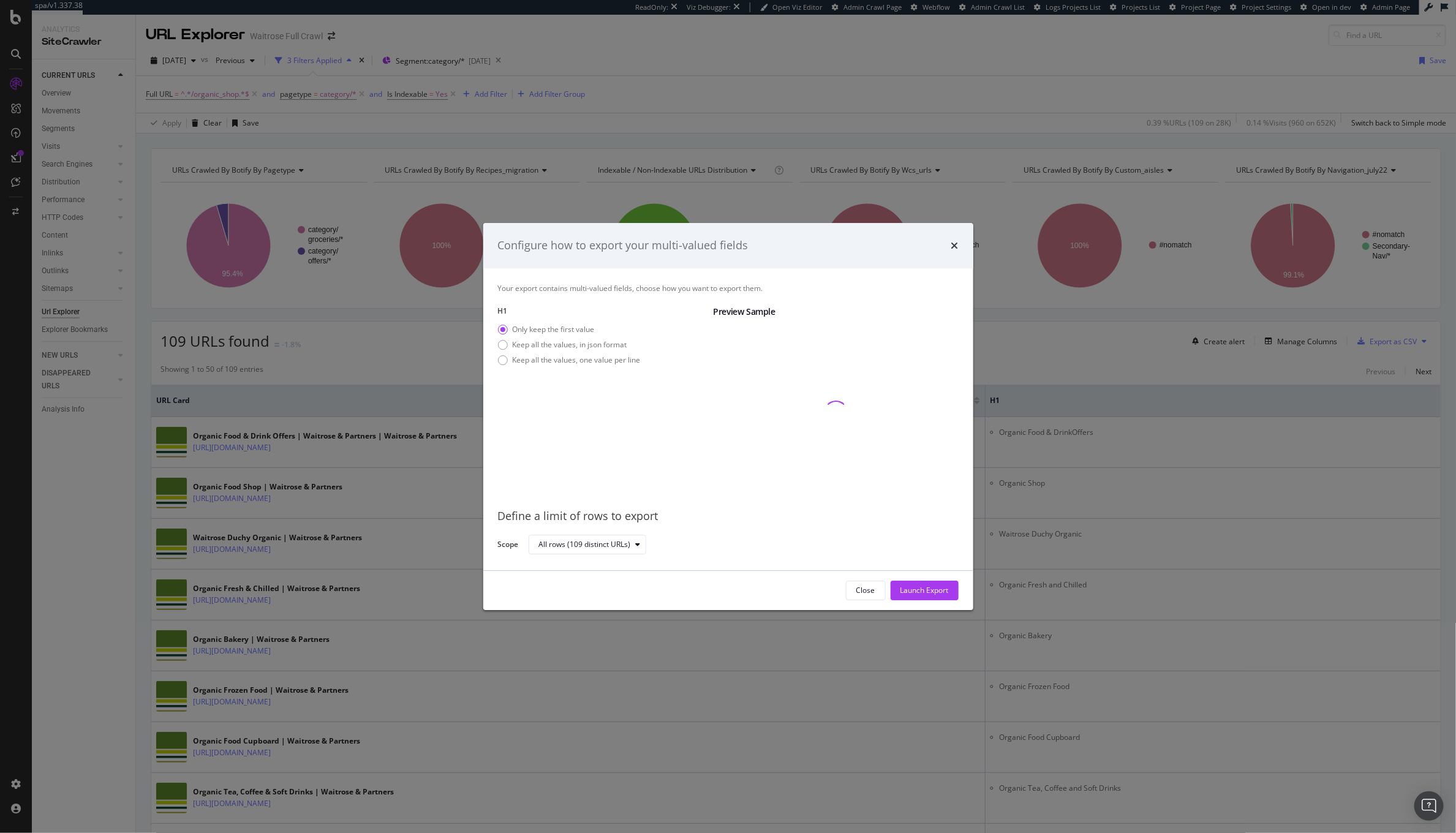
click at [920, 572] on div "Close Launch Export" at bounding box center [728, 591] width 490 height 40
click at [916, 589] on div "Launch Export" at bounding box center [924, 589] width 48 height 10
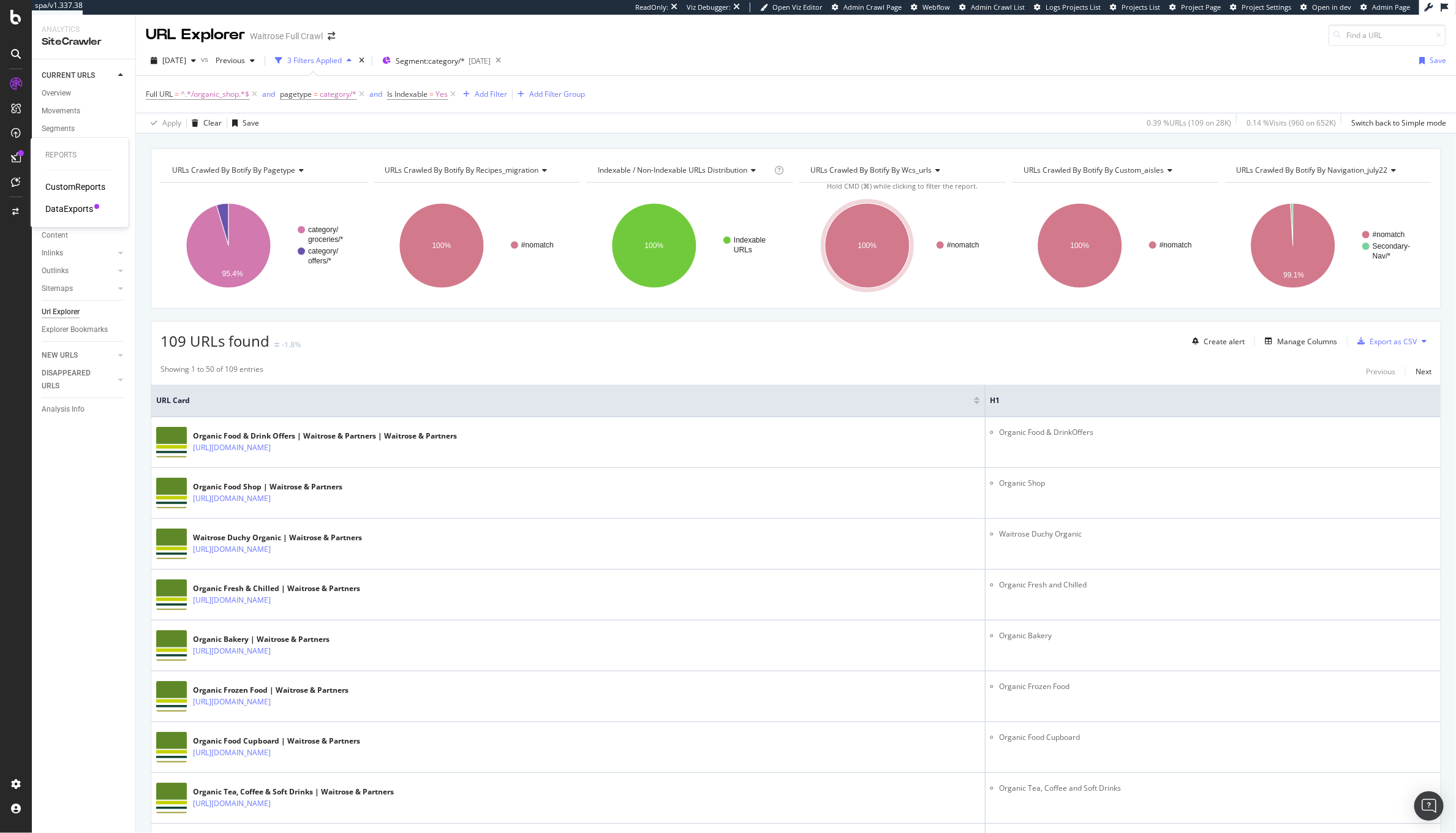
click at [16, 156] on icon at bounding box center [16, 158] width 9 height 9
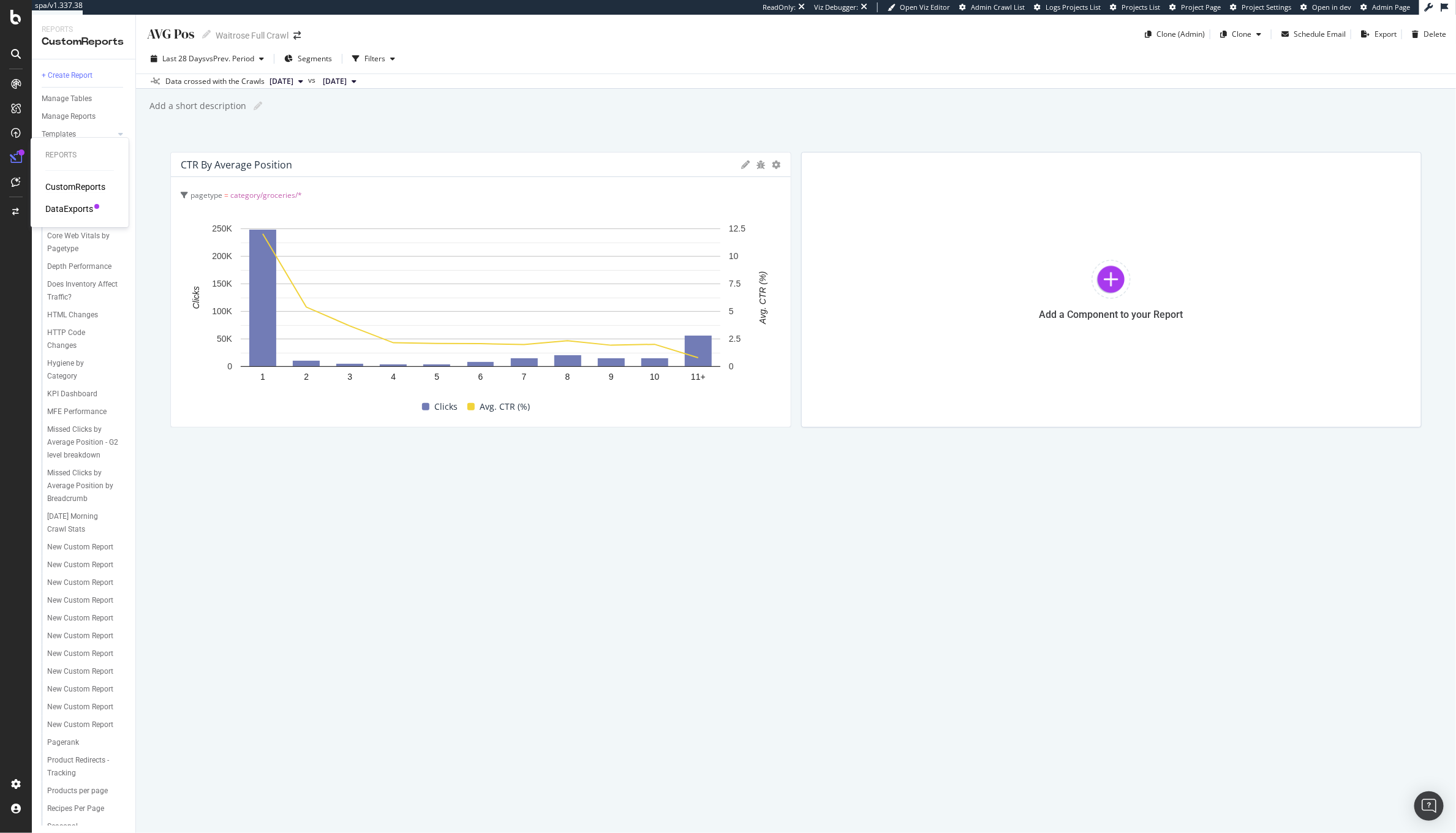
click at [51, 209] on div "DataExports" at bounding box center [69, 209] width 48 height 12
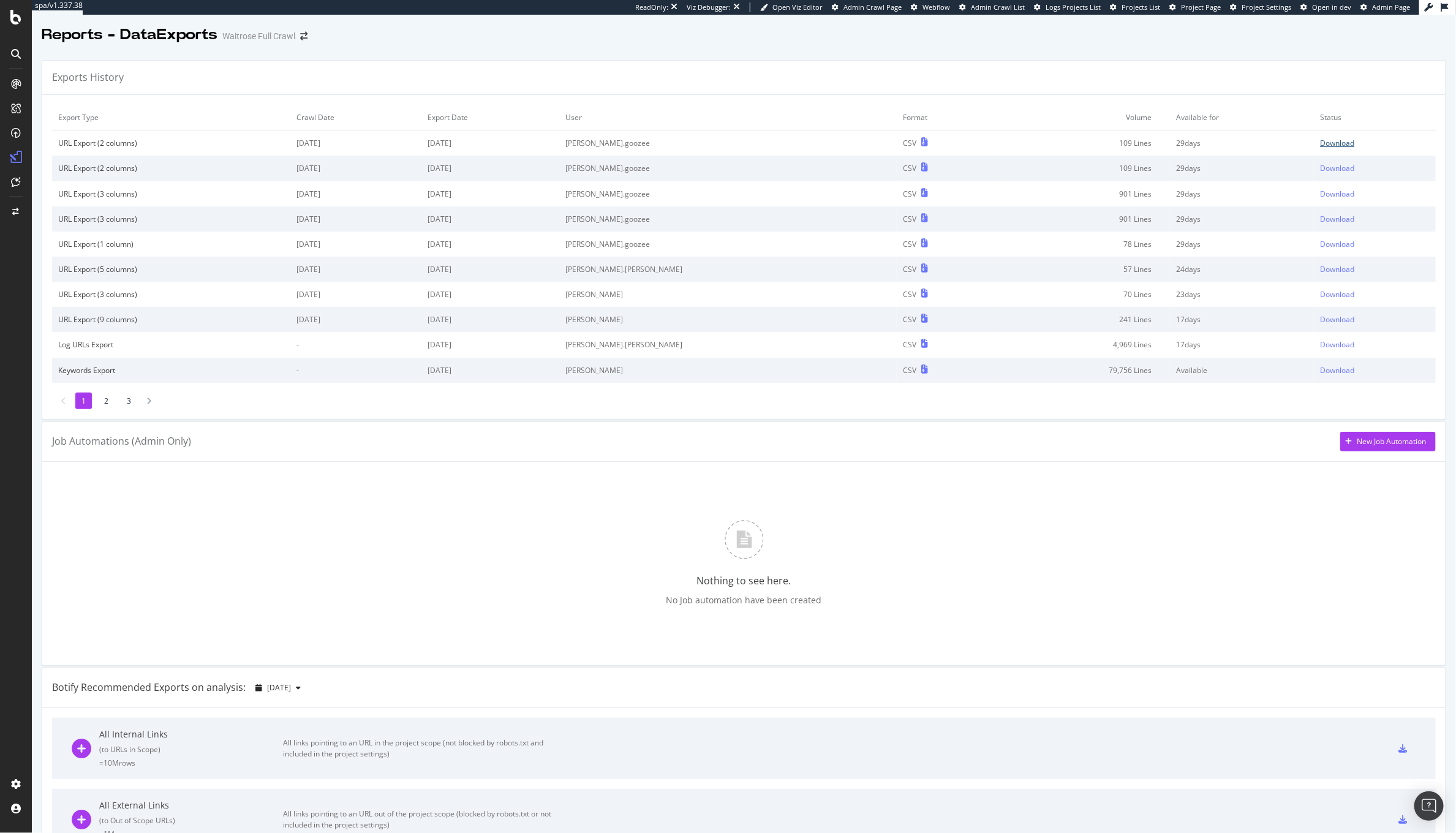
click at [1320, 141] on div "Download" at bounding box center [1337, 143] width 34 height 10
click at [1321, 143] on div "Download" at bounding box center [1338, 143] width 34 height 10
click at [1321, 170] on div "Download" at bounding box center [1338, 168] width 34 height 10
